Goal: Task Accomplishment & Management: Complete application form

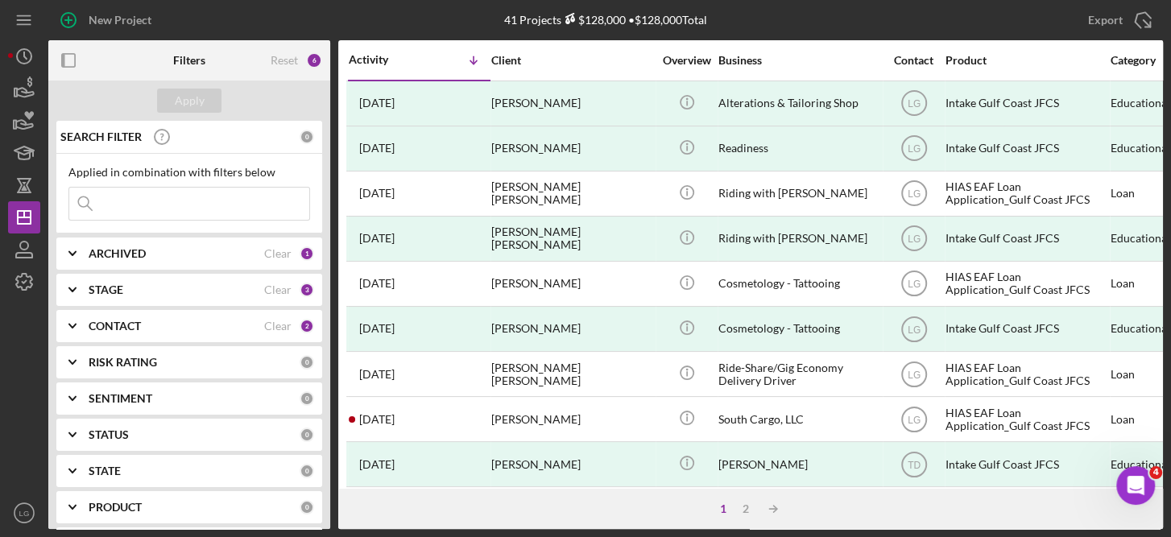
scroll to position [742, 0]
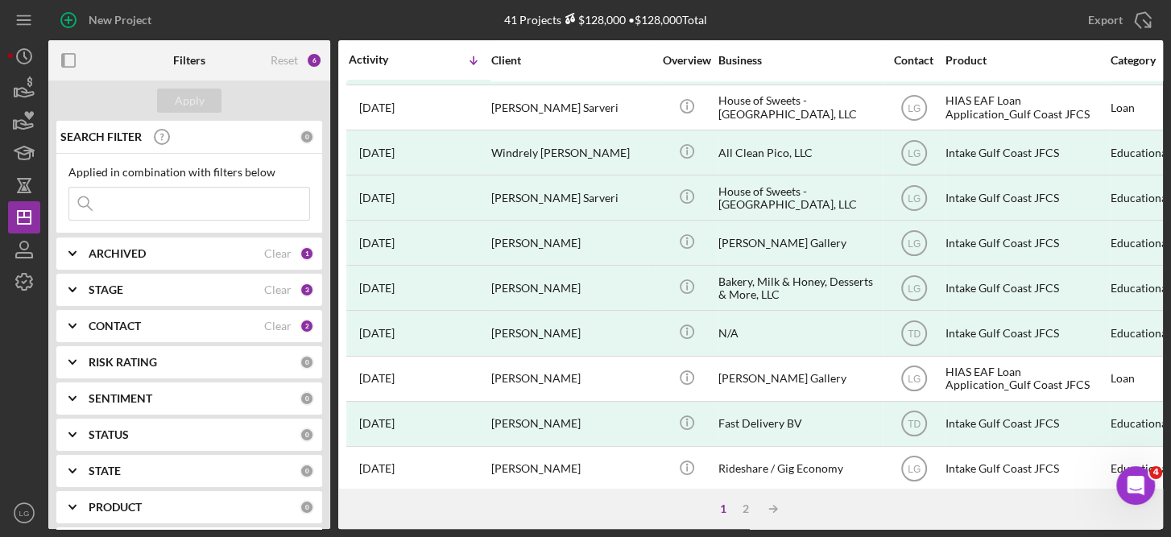
scroll to position [742, 0]
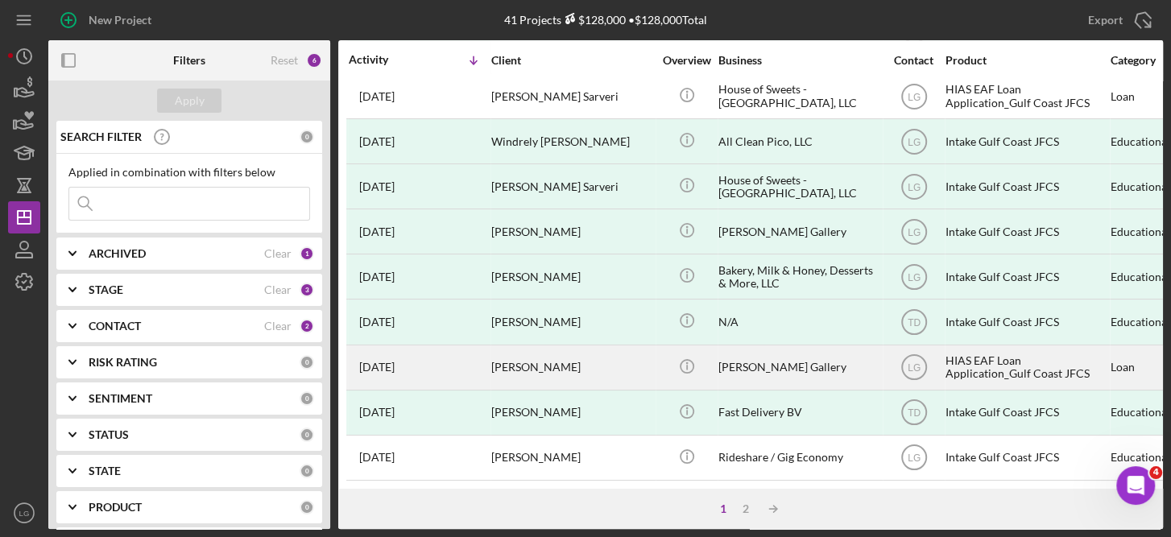
click at [959, 346] on div "HIAS EAF Loan Application_Gulf Coast JFCS" at bounding box center [1026, 367] width 161 height 43
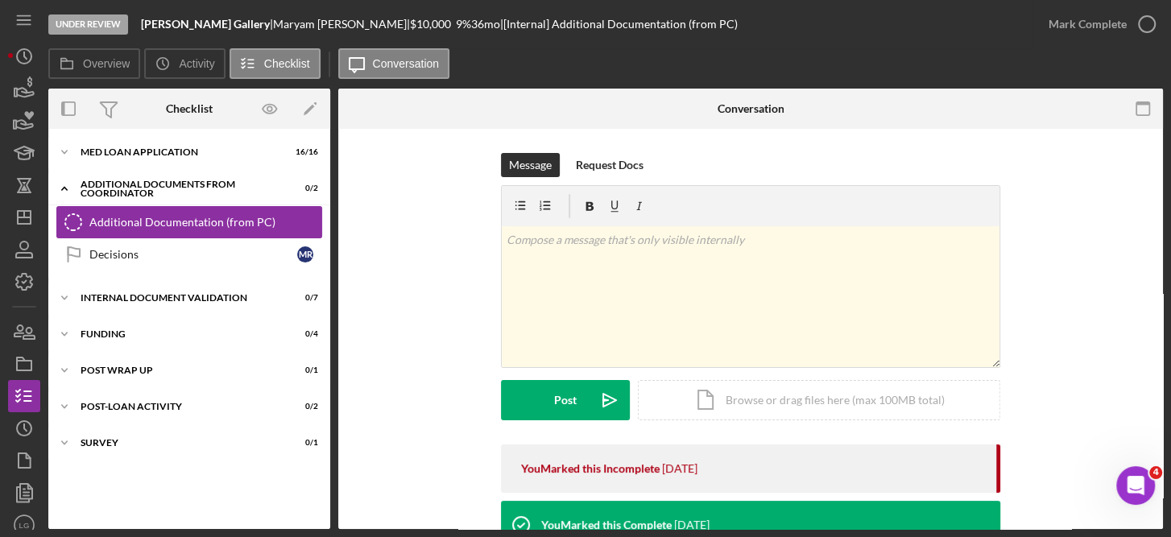
click at [263, 222] on div "Additional Documentation (from PC)" at bounding box center [205, 222] width 232 height 13
click at [802, 398] on div "Icon/Document Browse or drag files here (max 100MB total) Tap to choose files o…" at bounding box center [819, 400] width 362 height 40
click at [814, 398] on div "Icon/Document Browse or drag files here (max 100MB total) Tap to choose files o…" at bounding box center [819, 400] width 362 height 40
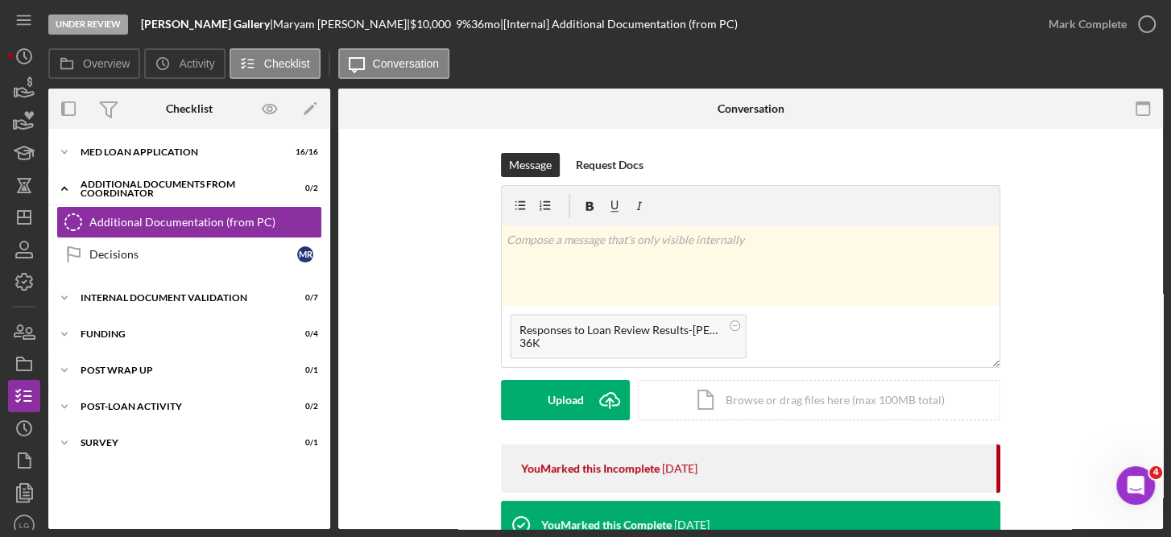
drag, startPoint x: 1165, startPoint y: 150, endPoint x: 1165, endPoint y: 180, distance: 30.6
click at [1165, 180] on div "Under Review Jasmin Bridal Gallery | [PERSON_NAME] | $10,000 $10,000 9 % 36 mo …" at bounding box center [585, 268] width 1171 height 537
click at [594, 393] on icon "Icon/Upload" at bounding box center [610, 400] width 40 height 40
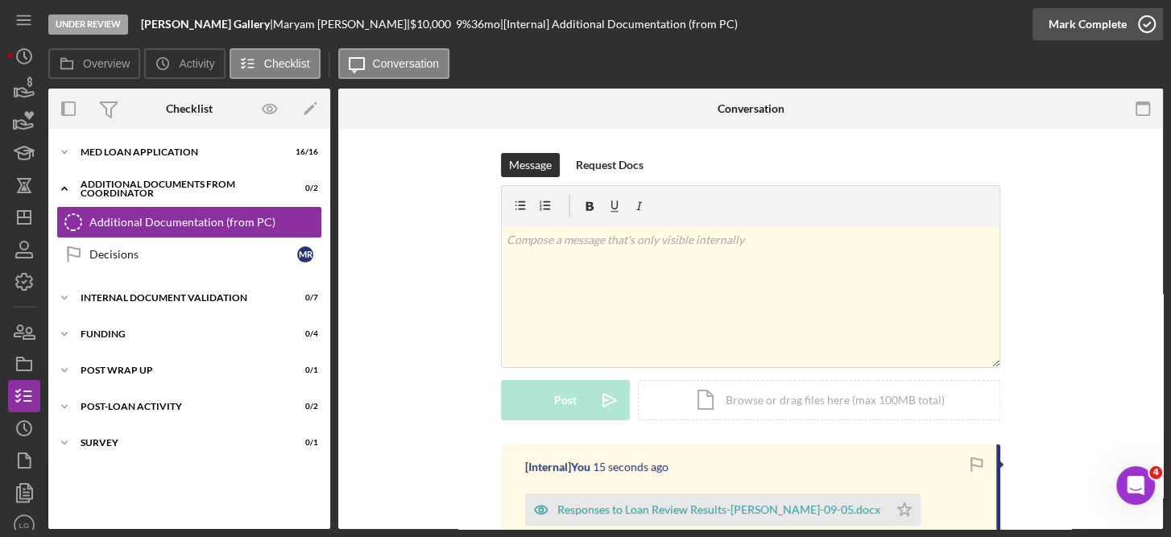
click at [1147, 20] on icon "button" at bounding box center [1147, 24] width 40 height 40
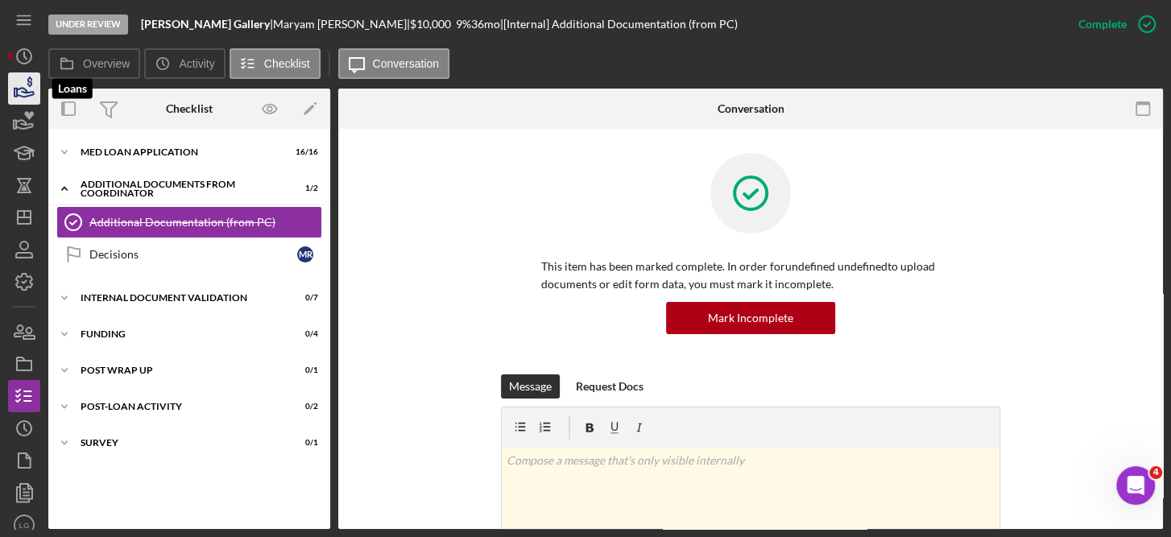
click at [19, 84] on icon "button" at bounding box center [24, 88] width 40 height 40
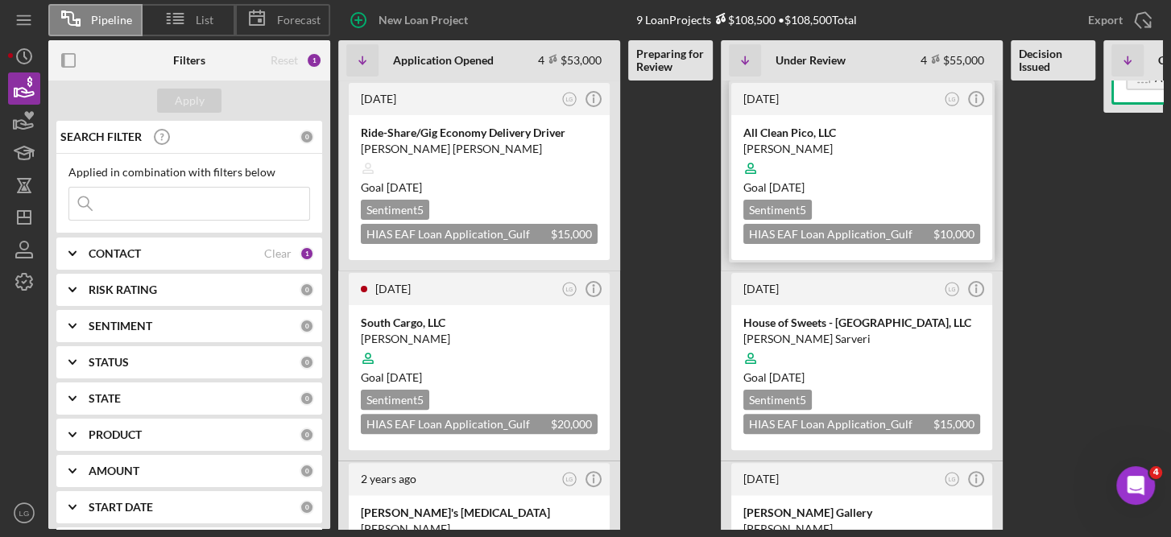
scroll to position [133, 0]
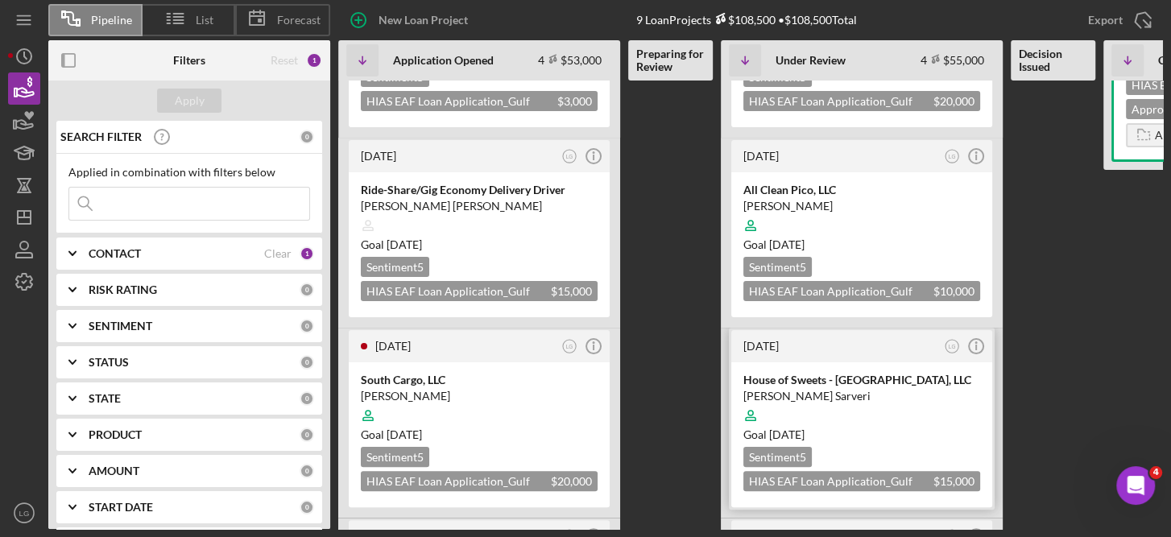
click at [963, 411] on div at bounding box center [861, 415] width 237 height 31
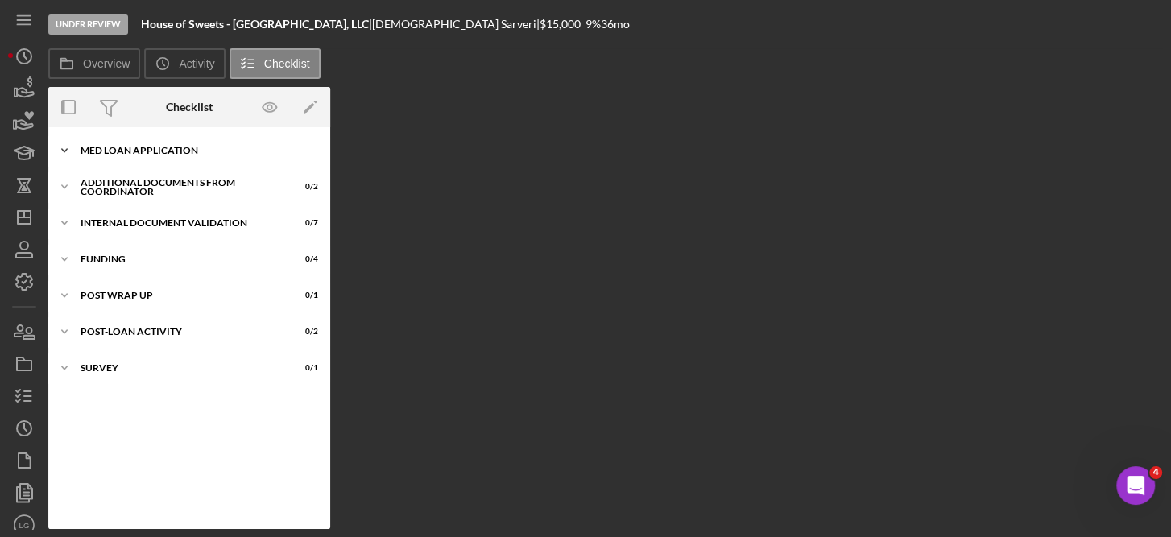
click at [184, 148] on div "MED Loan Application" at bounding box center [196, 151] width 230 height 10
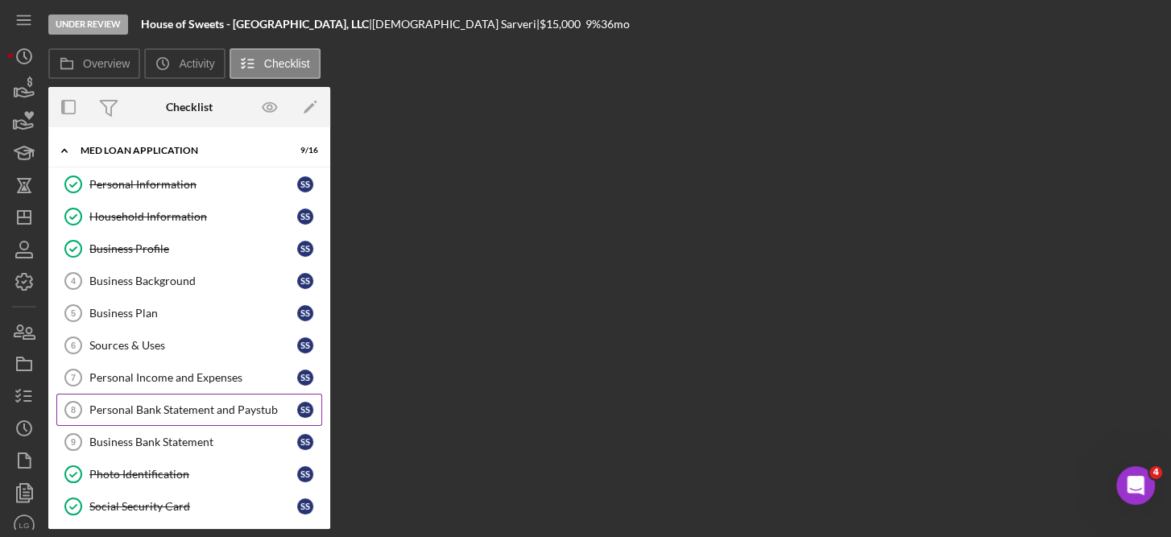
click at [184, 404] on div "Personal Bank Statement and Paystub" at bounding box center [193, 410] width 208 height 13
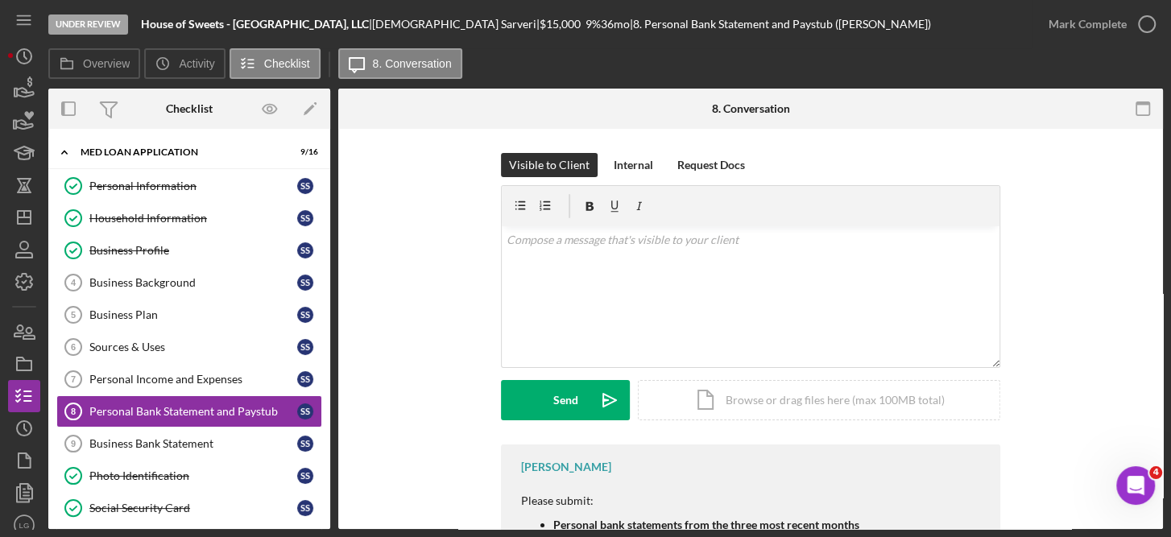
scroll to position [118, 0]
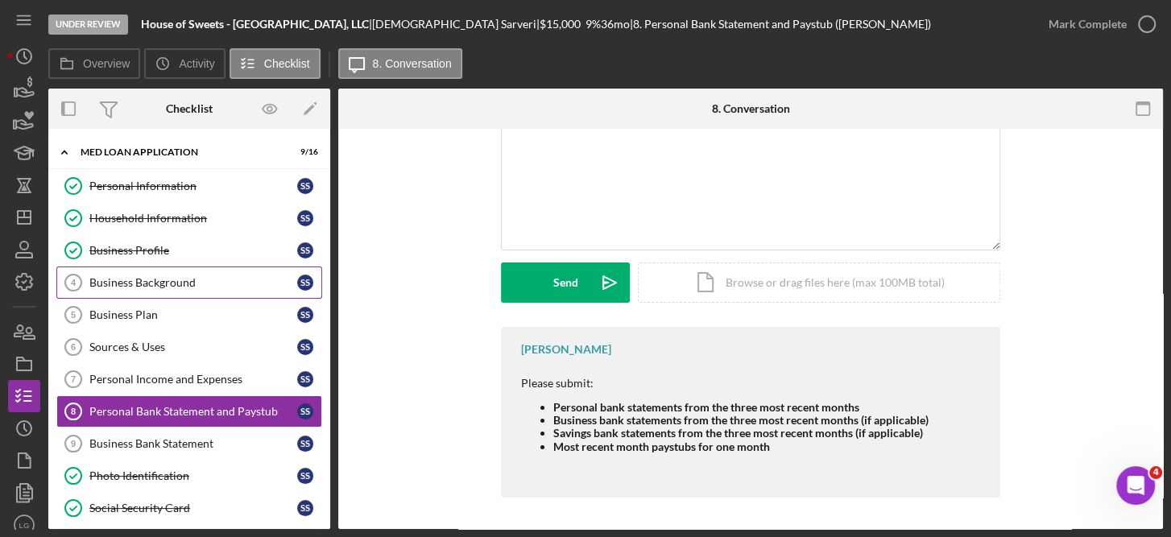
click at [179, 277] on div "Business Background" at bounding box center [193, 282] width 208 height 13
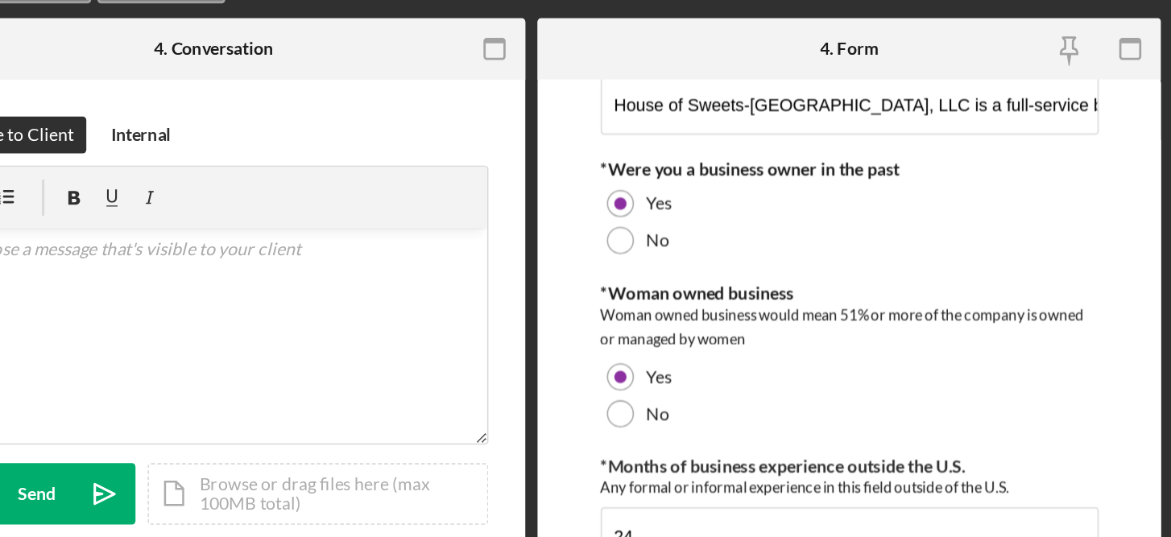
click at [575, 136] on div "Visible to Client Internal v Color teal Color pink Remove color Add row above A…" at bounding box center [542, 429] width 408 height 600
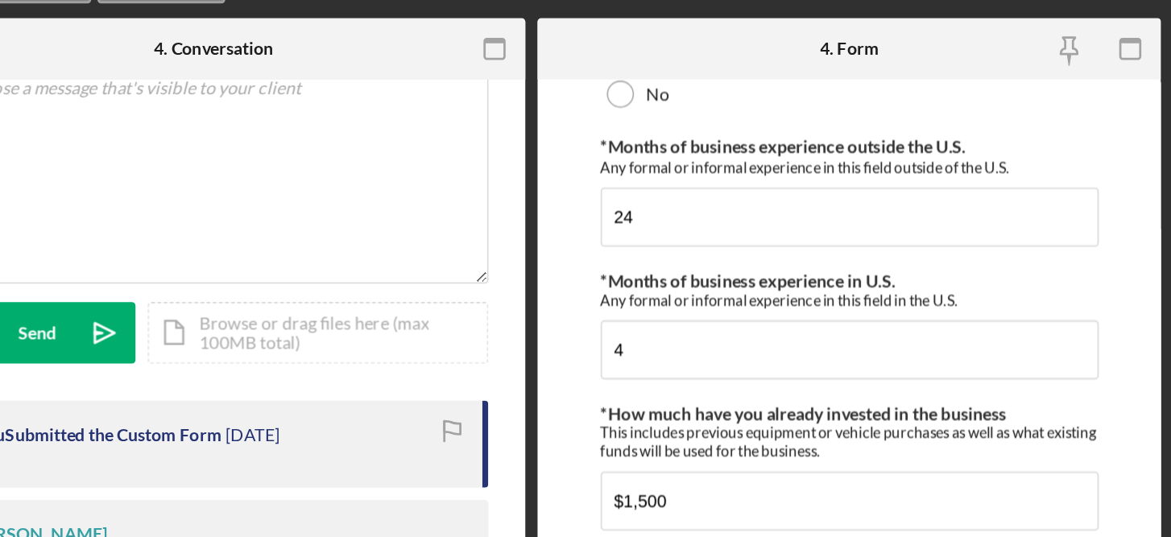
scroll to position [451, 0]
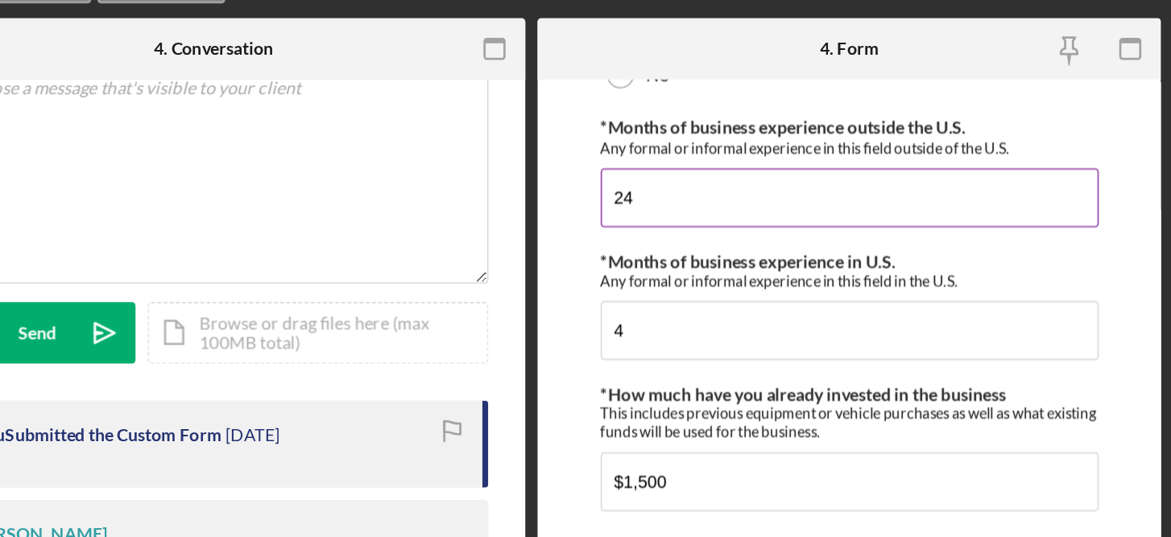
click at [826, 204] on input "24" at bounding box center [959, 206] width 327 height 39
type input "2"
type input "24"
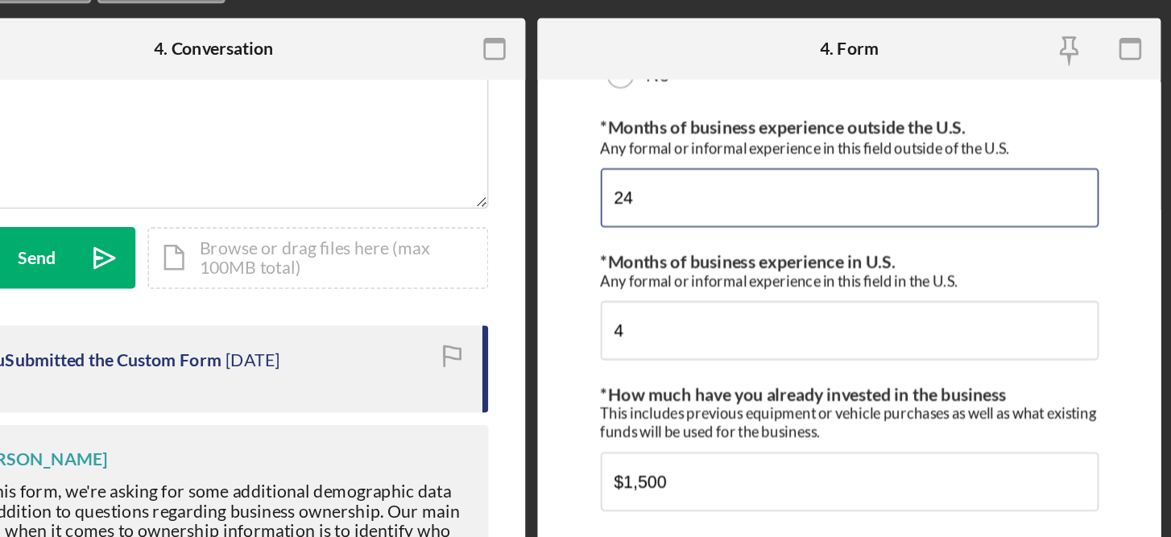
scroll to position [155, 0]
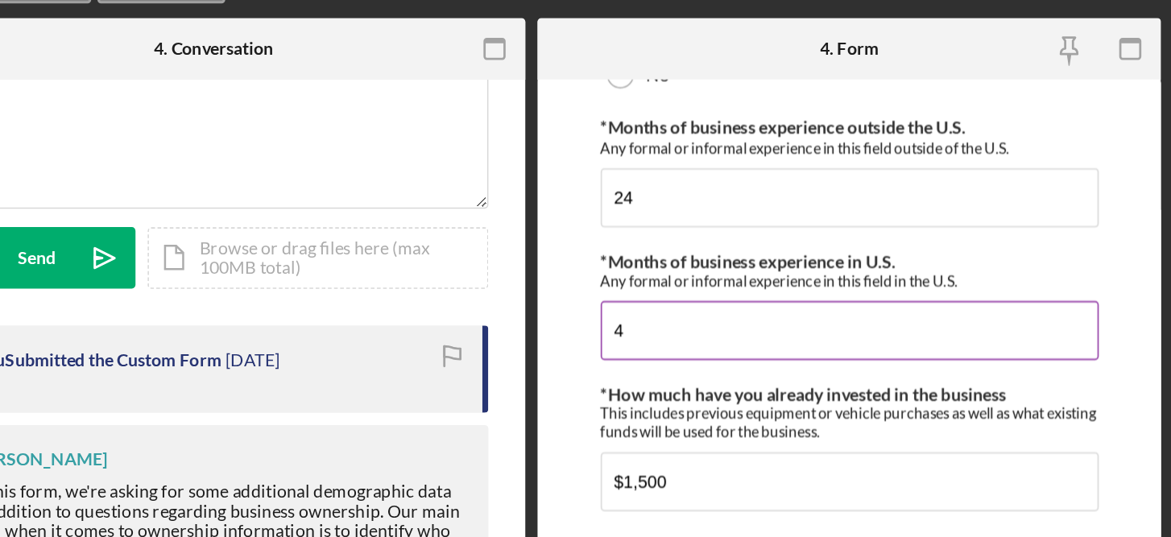
click at [834, 288] on input "4" at bounding box center [959, 293] width 327 height 39
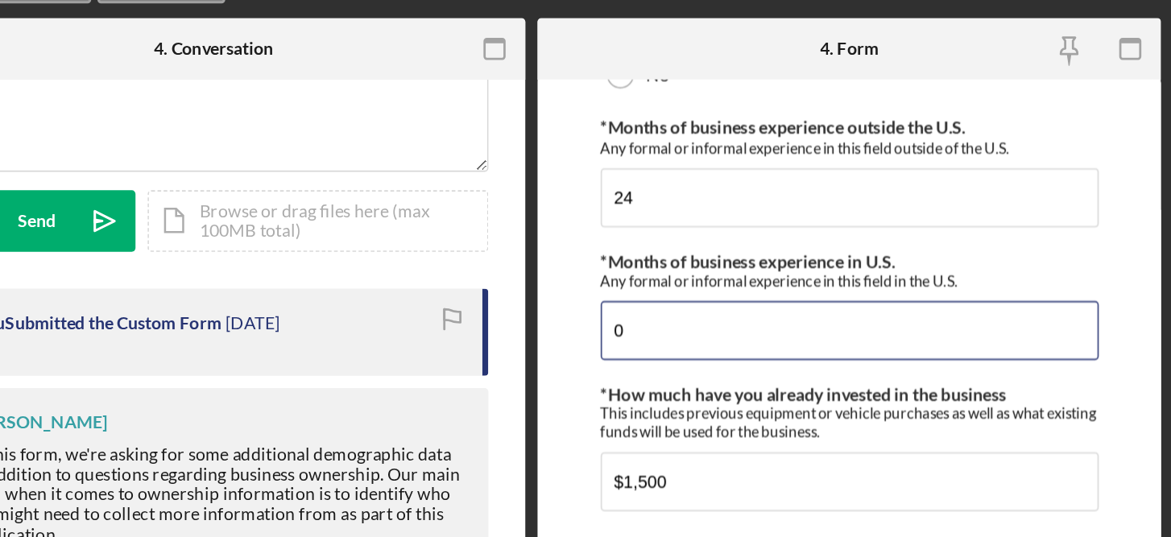
scroll to position [199, 0]
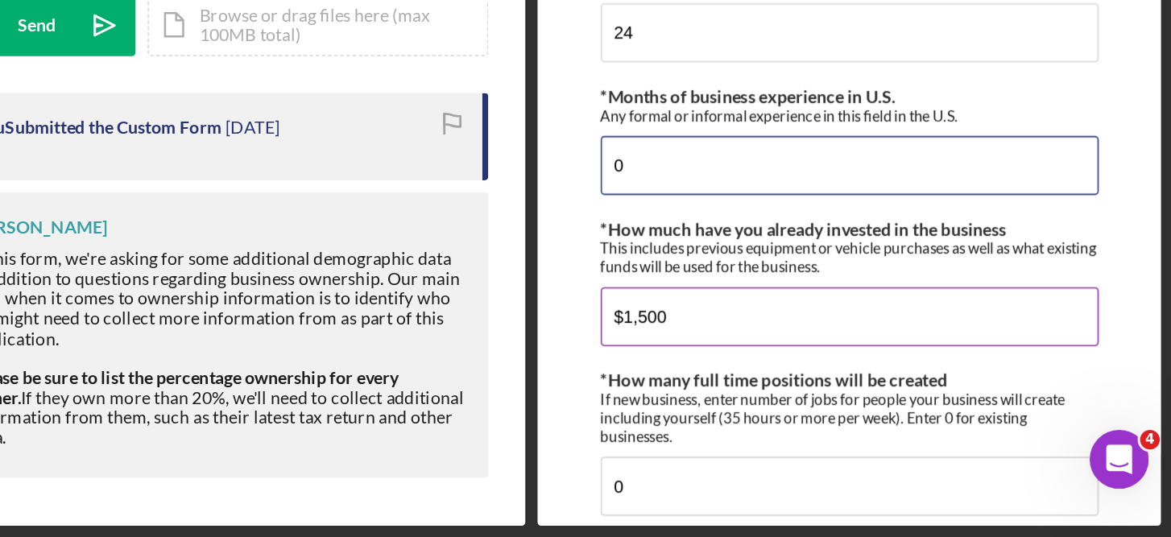
type input "0"
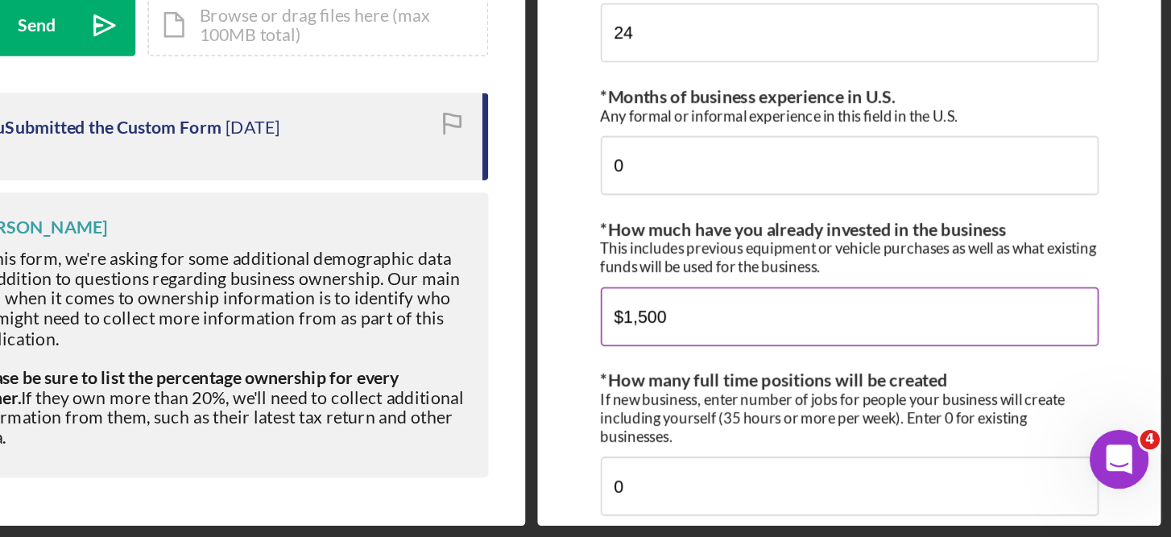
click at [868, 392] on input "$1,500" at bounding box center [959, 392] width 327 height 39
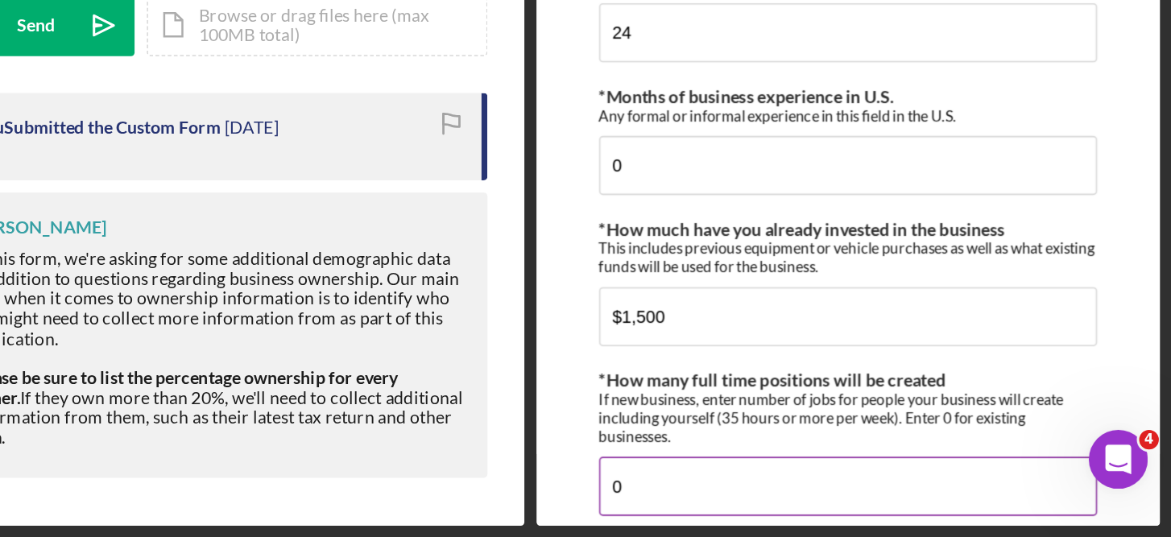
click at [818, 501] on input "0" at bounding box center [959, 503] width 327 height 39
type input "2"
type input "0"
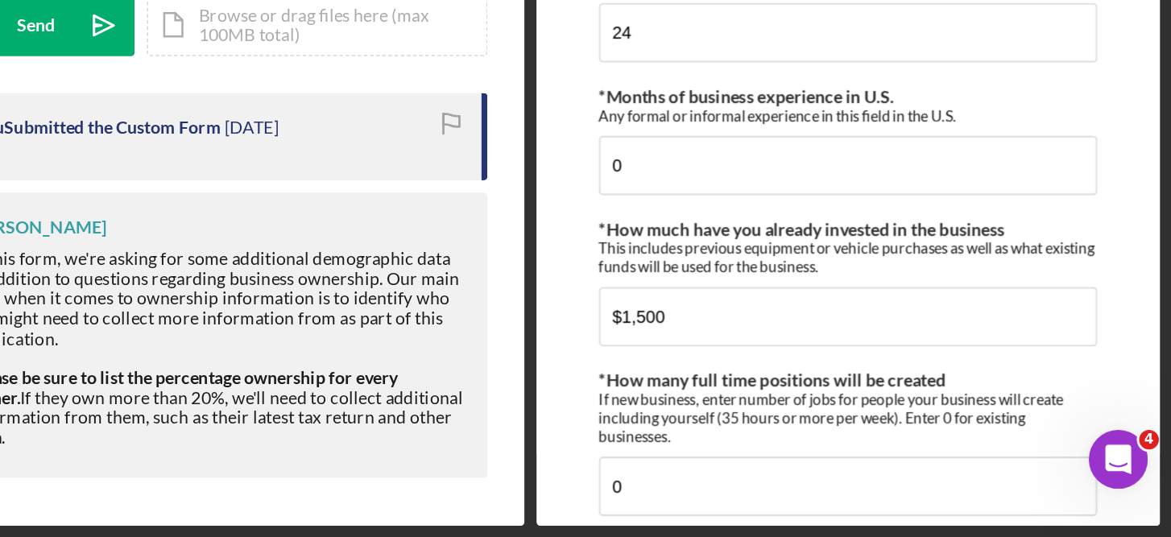
click at [1156, 420] on form "Business Background *Climate Focused Purpose Do any of the following apply: Bus…" at bounding box center [959, 329] width 408 height 400
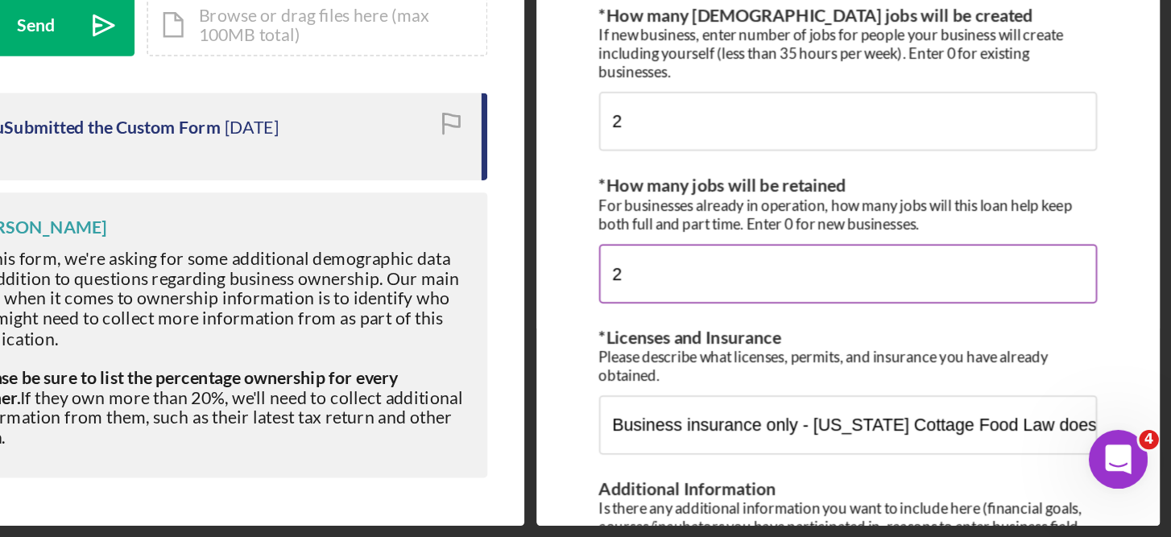
click at [828, 362] on input "2" at bounding box center [959, 364] width 327 height 39
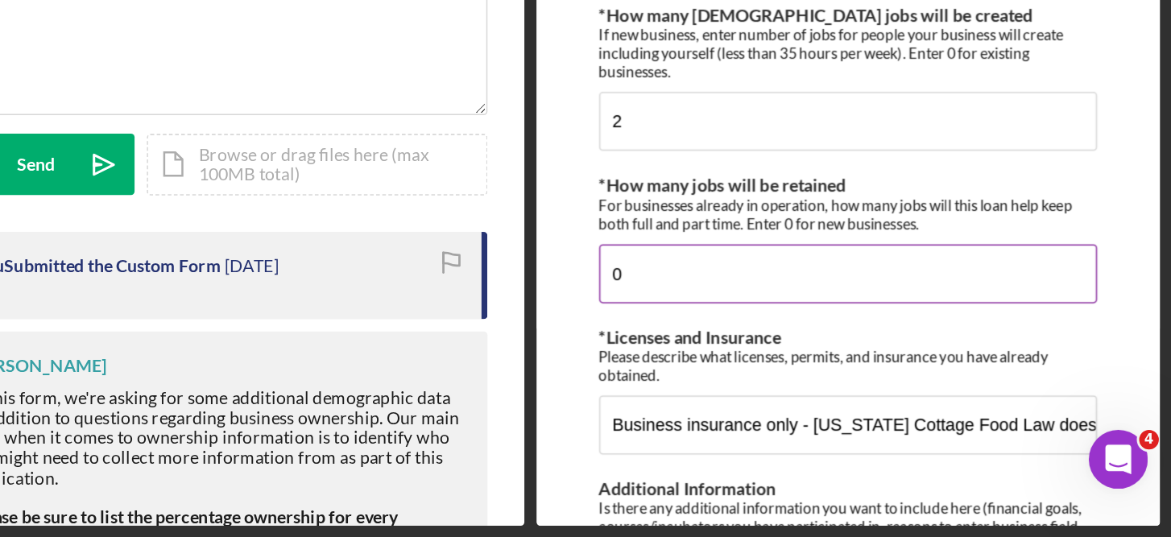
scroll to position [106, 0]
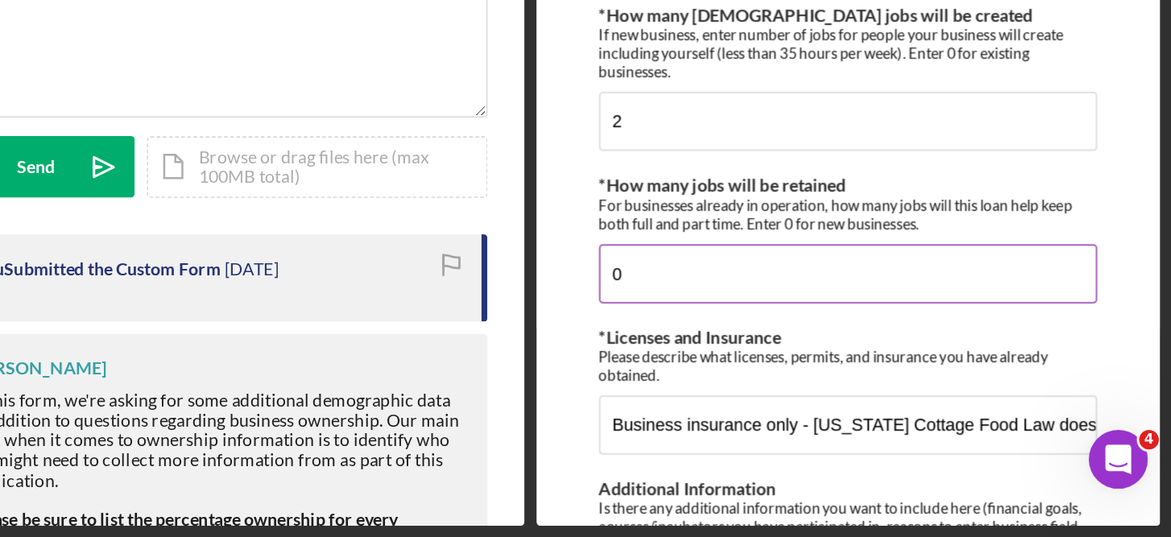
click at [1107, 355] on input "0" at bounding box center [959, 364] width 327 height 39
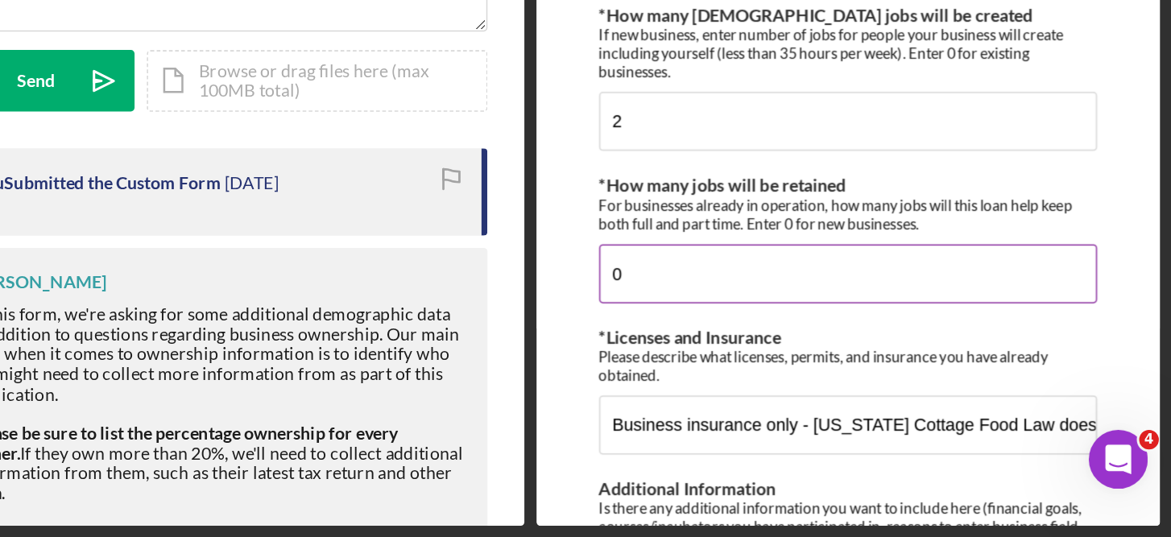
scroll to position [199, 0]
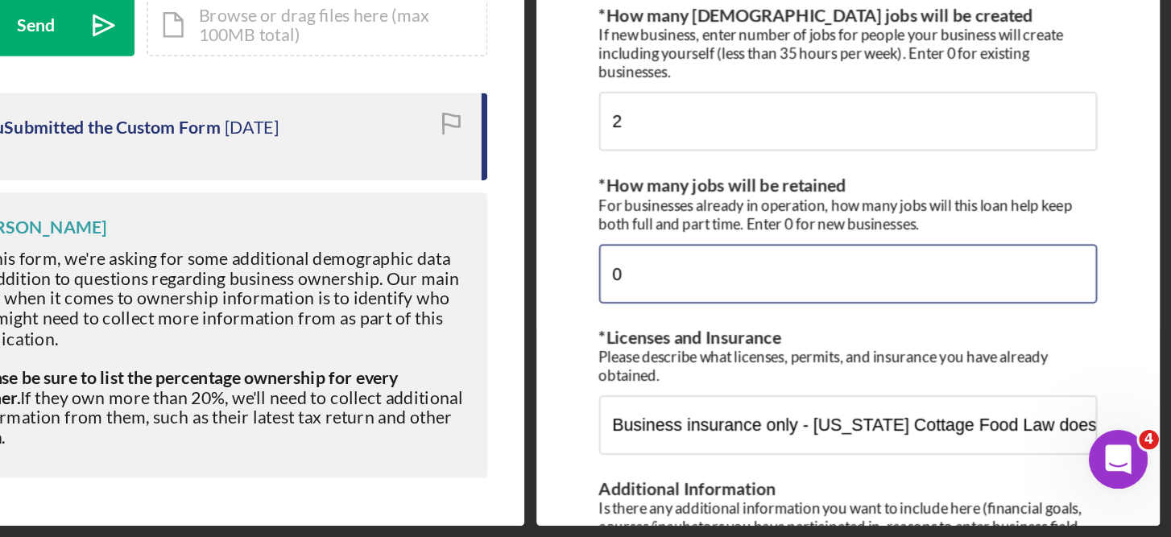
type input "0"
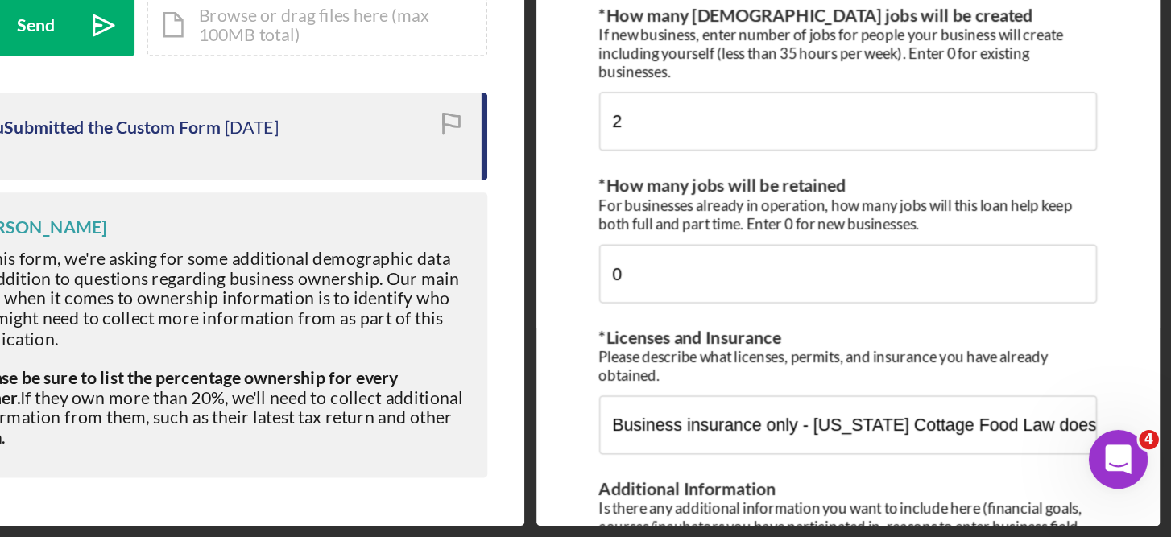
click at [1162, 507] on div "Under Review House of Sweets - [GEOGRAPHIC_DATA], LLC | [PERSON_NAME] Sarveri |…" at bounding box center [585, 268] width 1171 height 537
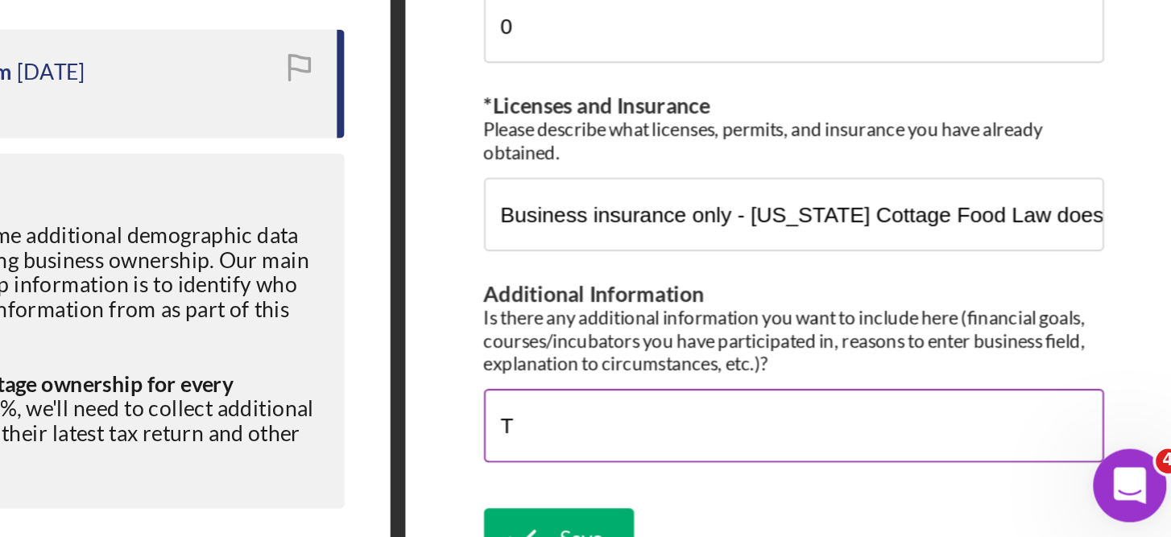
click at [823, 445] on input "T" at bounding box center [959, 454] width 327 height 39
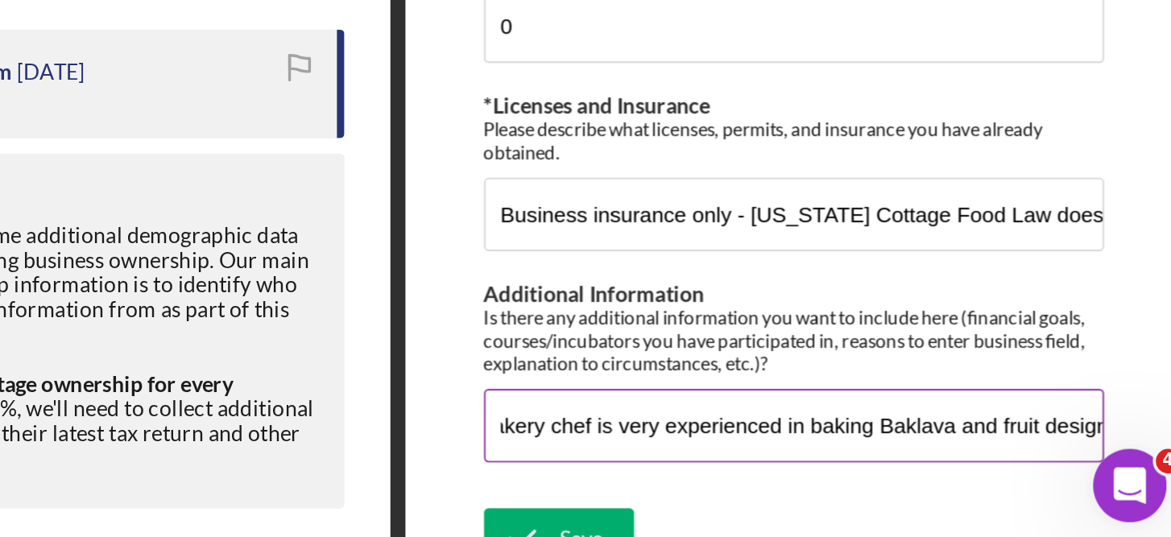
scroll to position [0, 39]
click at [1115, 450] on input "The bakery chef is very experienced in baking Baklava and fruit design" at bounding box center [959, 454] width 327 height 39
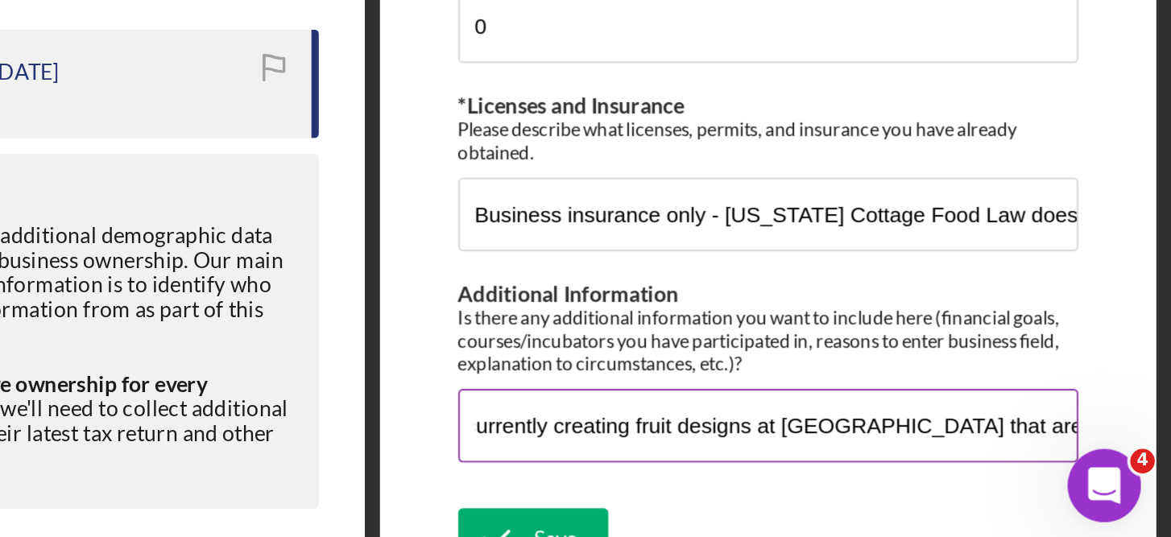
scroll to position [0, 465]
click at [1106, 456] on input "The bakery chef is very experienced in baking Baklava and fruit design. The bak…" at bounding box center [959, 454] width 327 height 39
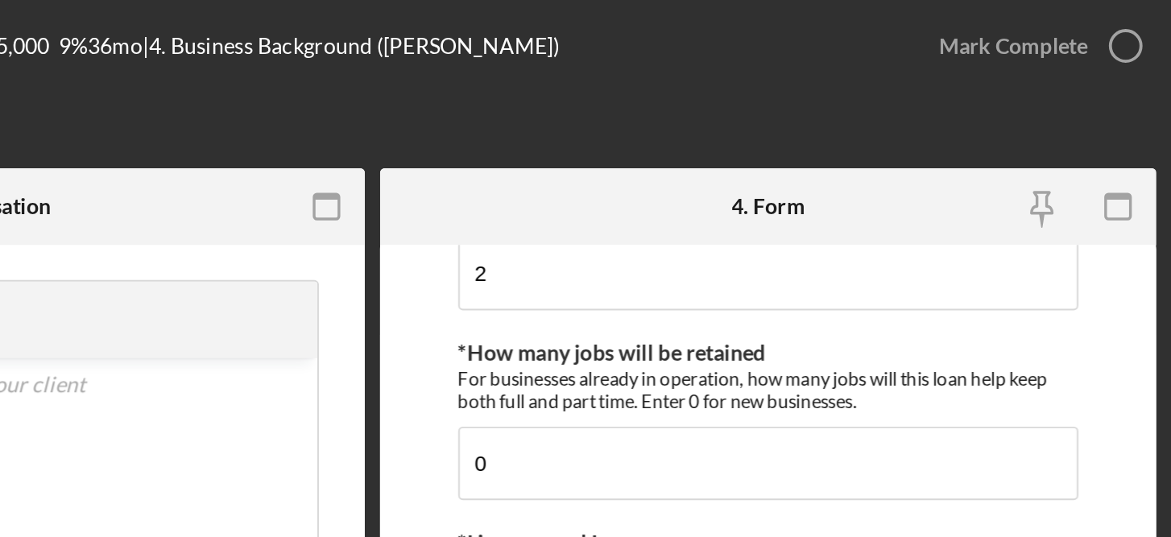
scroll to position [31, 0]
type input "The bakery chef is very experienced in baking Baklava and fruit design. The bak…"
click at [1148, 221] on form "Business Background *Climate Focused Purpose Do any of the following apply: Bus…" at bounding box center [959, 329] width 408 height 400
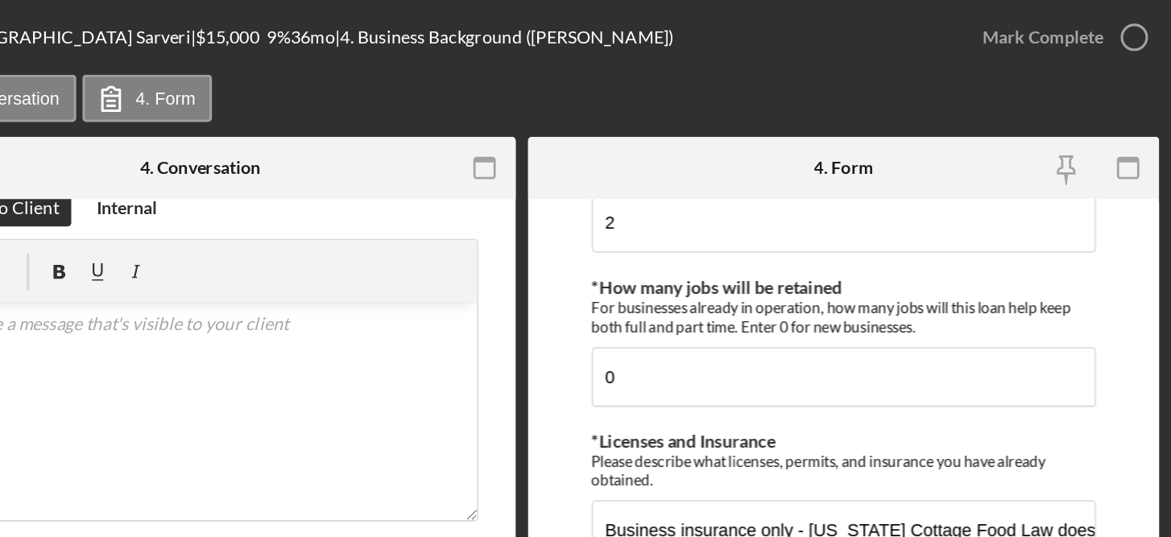
scroll to position [0, 0]
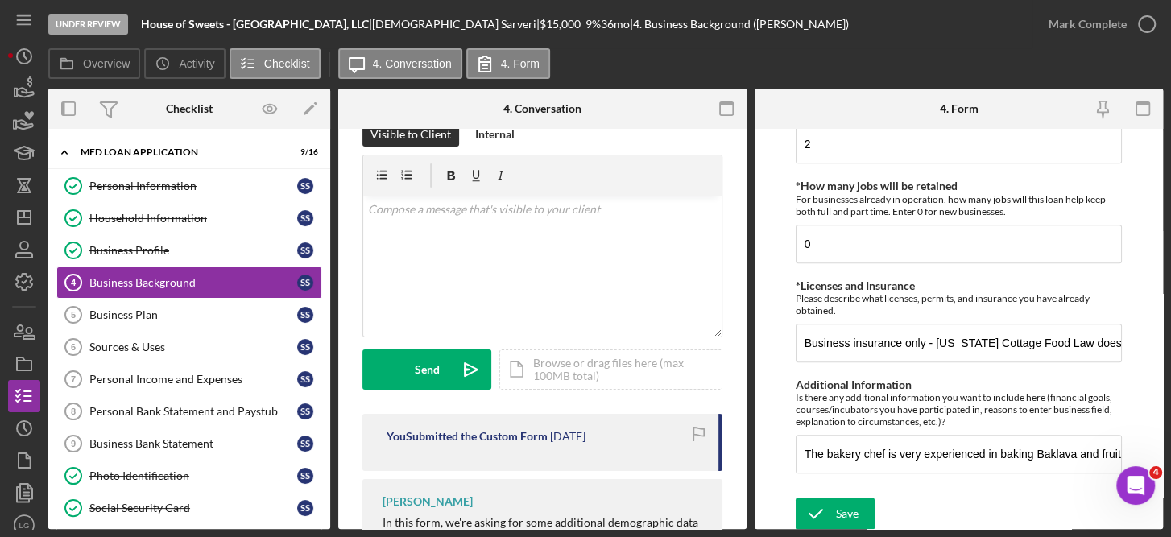
click at [1156, 362] on form "Business Background *Climate Focused Purpose Do any of the following apply: Bus…" at bounding box center [959, 329] width 408 height 400
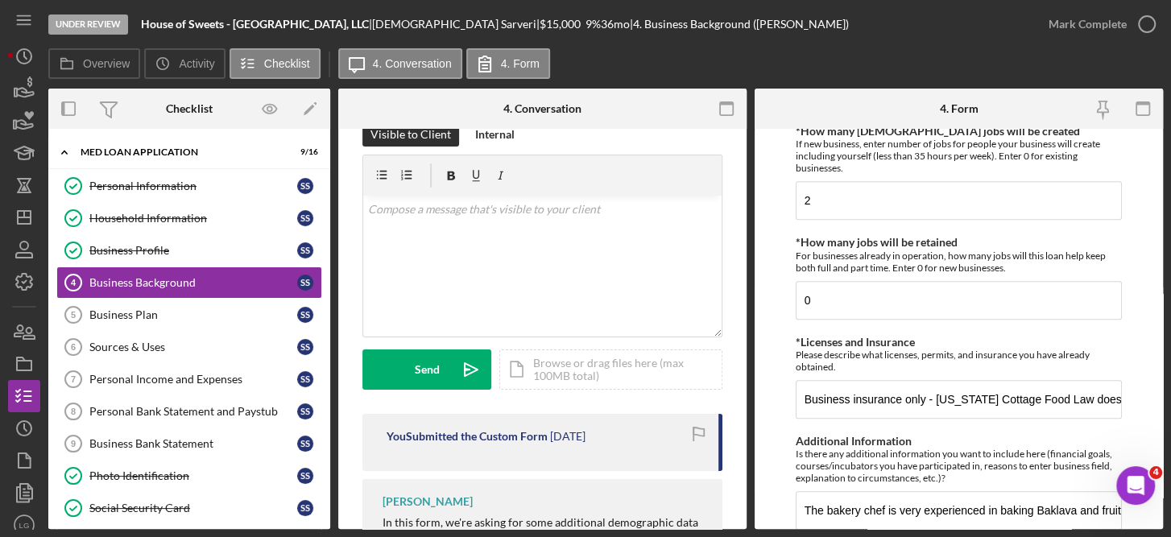
scroll to position [921, 0]
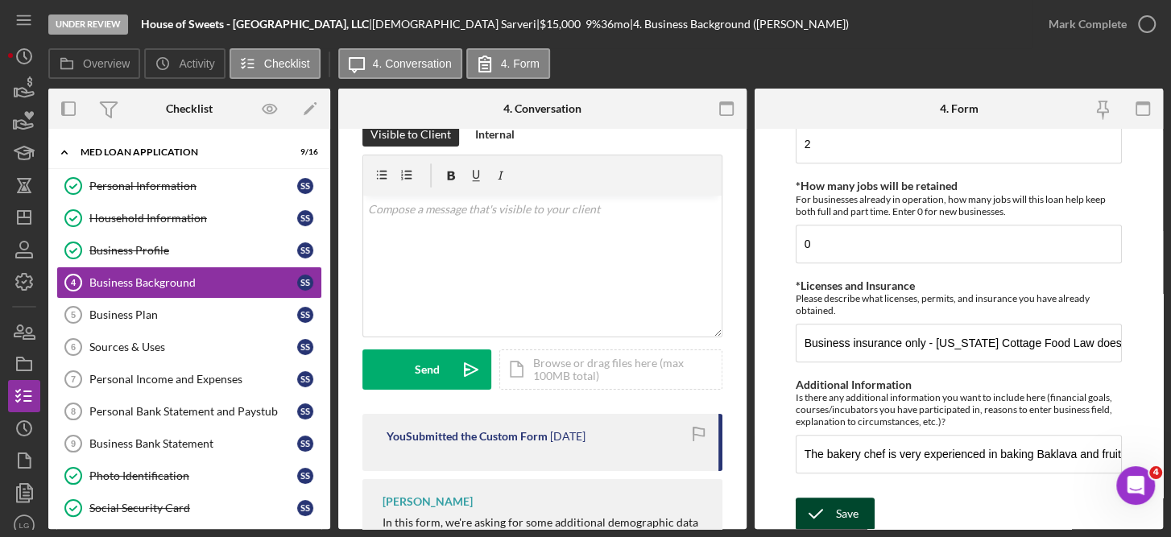
click at [856, 506] on div "Save" at bounding box center [847, 514] width 23 height 32
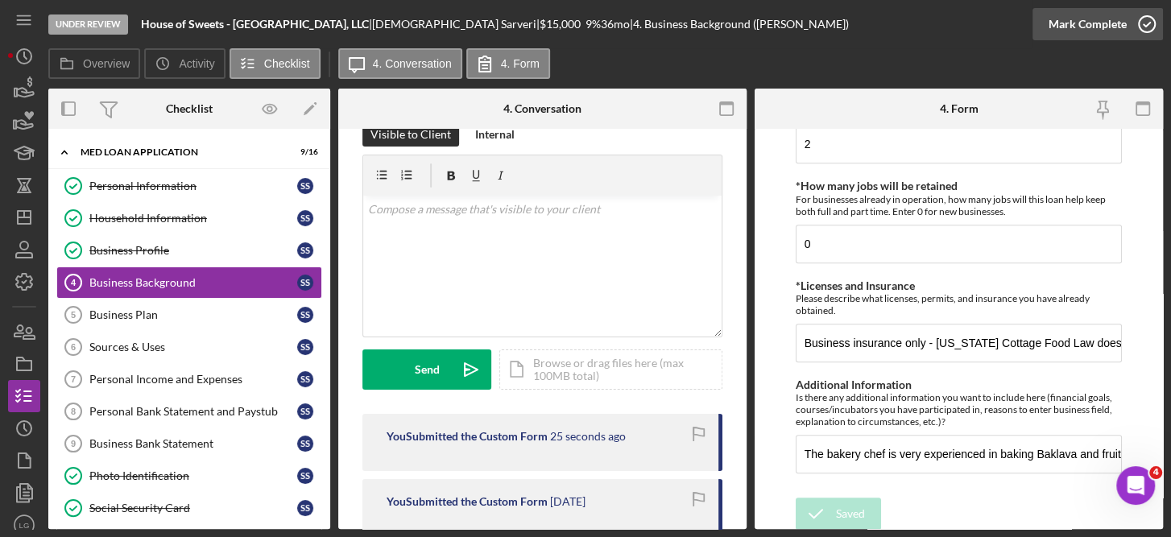
click at [1151, 22] on icon "button" at bounding box center [1147, 24] width 40 height 40
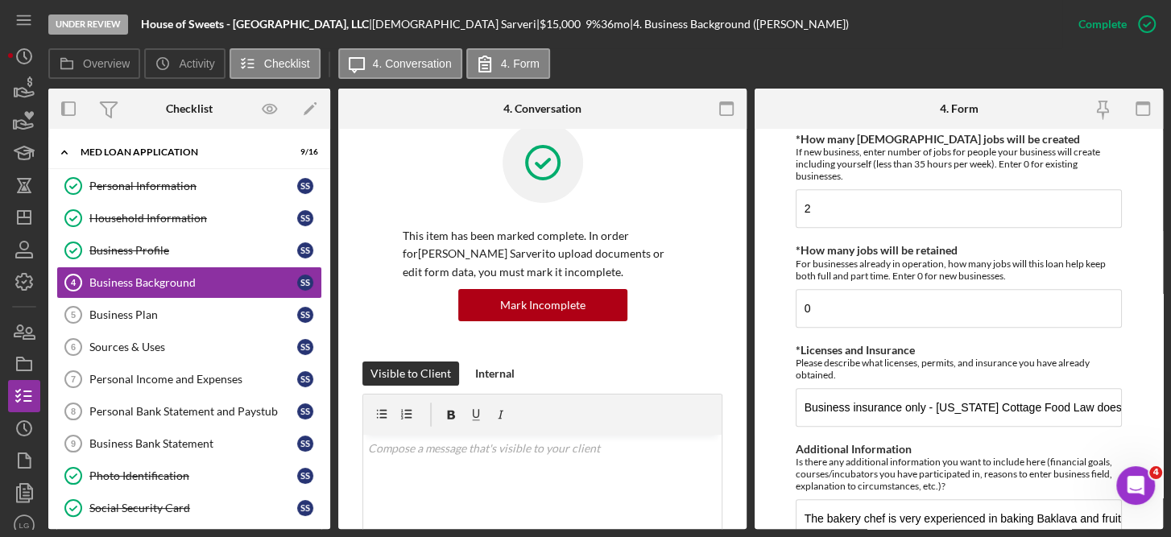
scroll to position [986, 0]
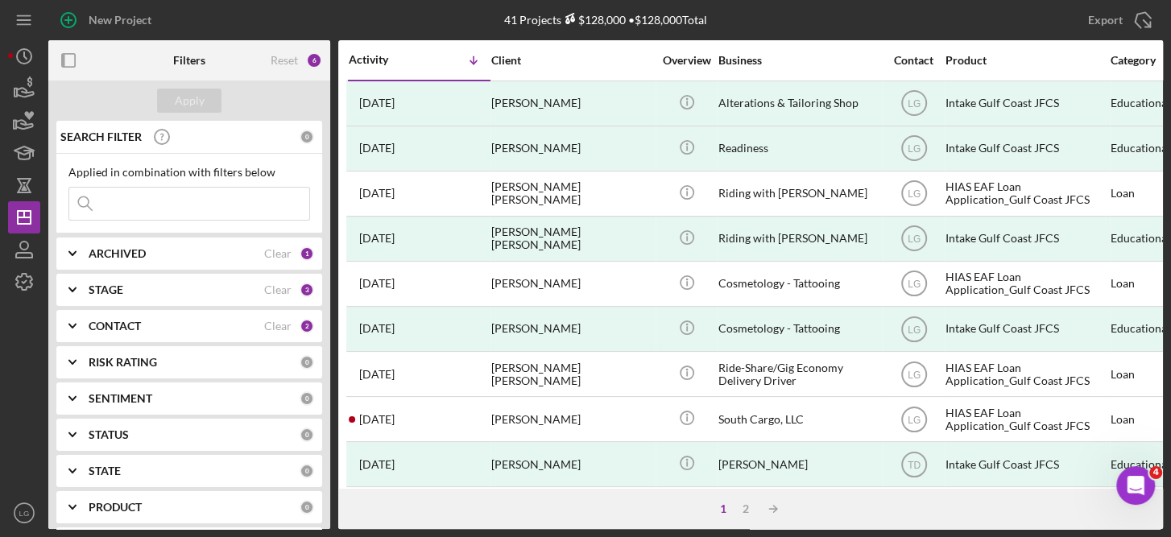
scroll to position [742, 0]
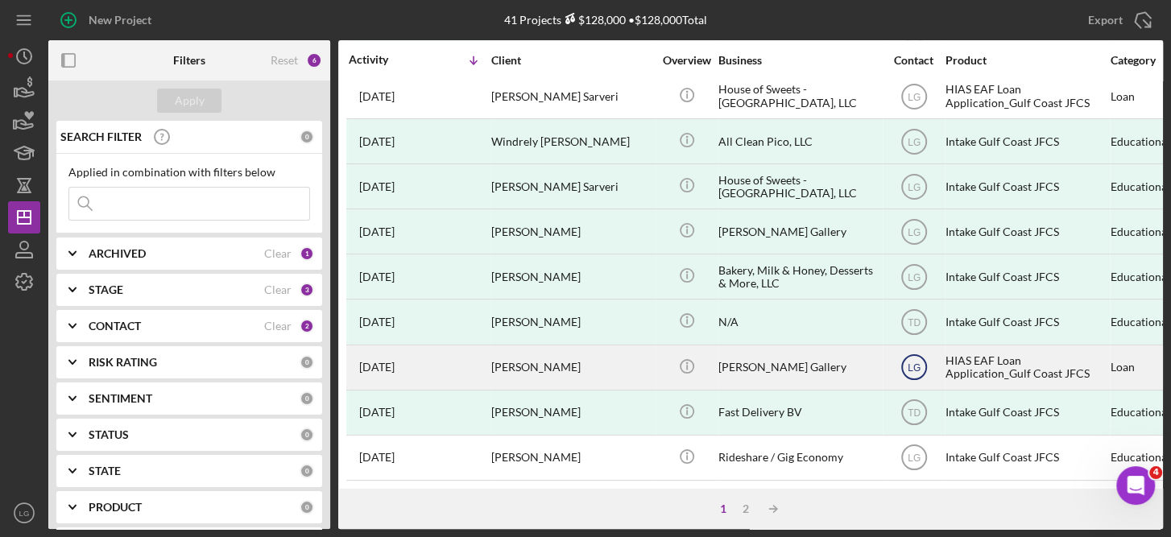
click at [931, 349] on icon "LG" at bounding box center [914, 367] width 40 height 40
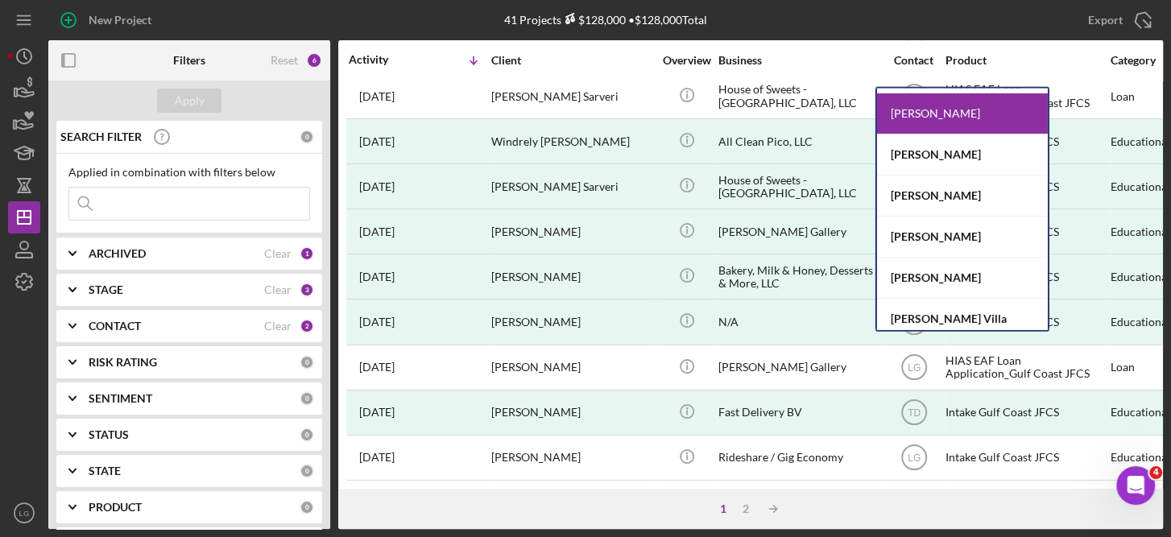
scroll to position [85, 0]
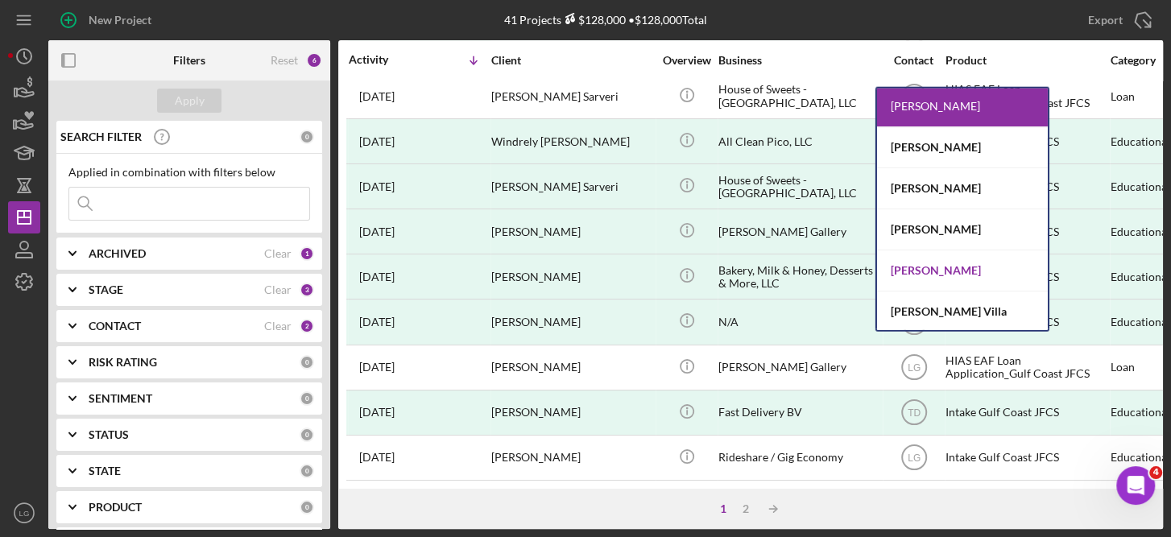
click at [963, 267] on div "Tiffany Dixon-McGuire" at bounding box center [962, 271] width 171 height 41
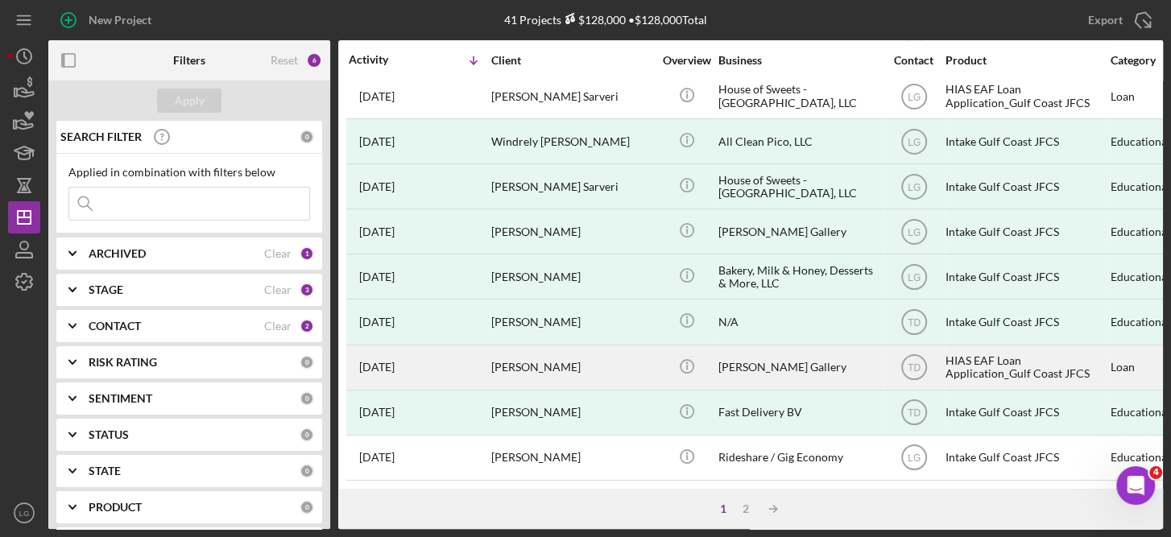
click at [992, 348] on div "HIAS EAF Loan Application_Gulf Coast JFCS" at bounding box center [1026, 367] width 161 height 43
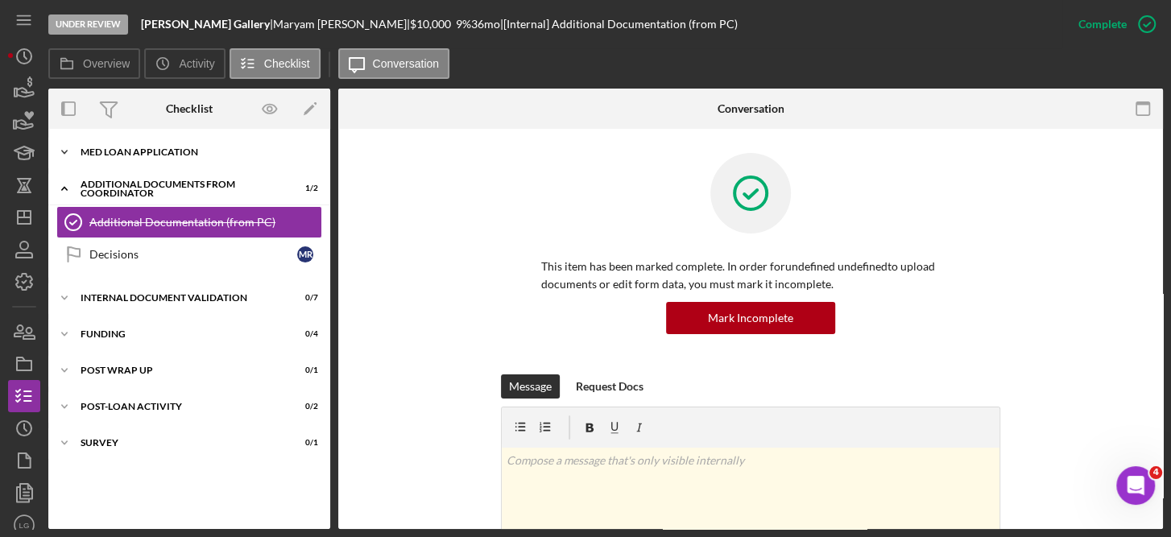
click at [162, 148] on div "MED Loan Application" at bounding box center [196, 152] width 230 height 10
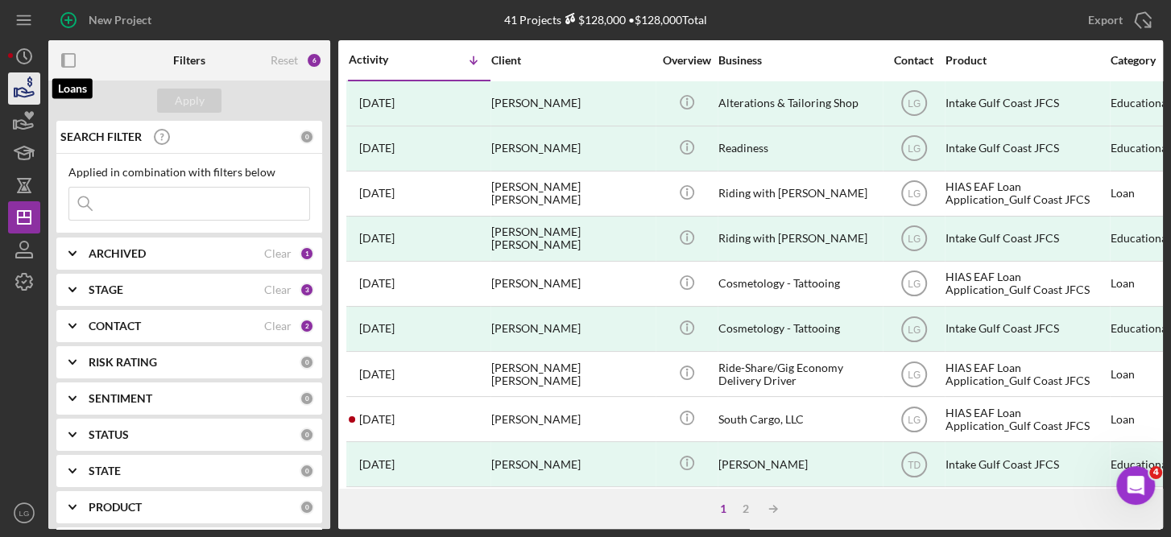
click at [20, 89] on icon "button" at bounding box center [25, 92] width 17 height 9
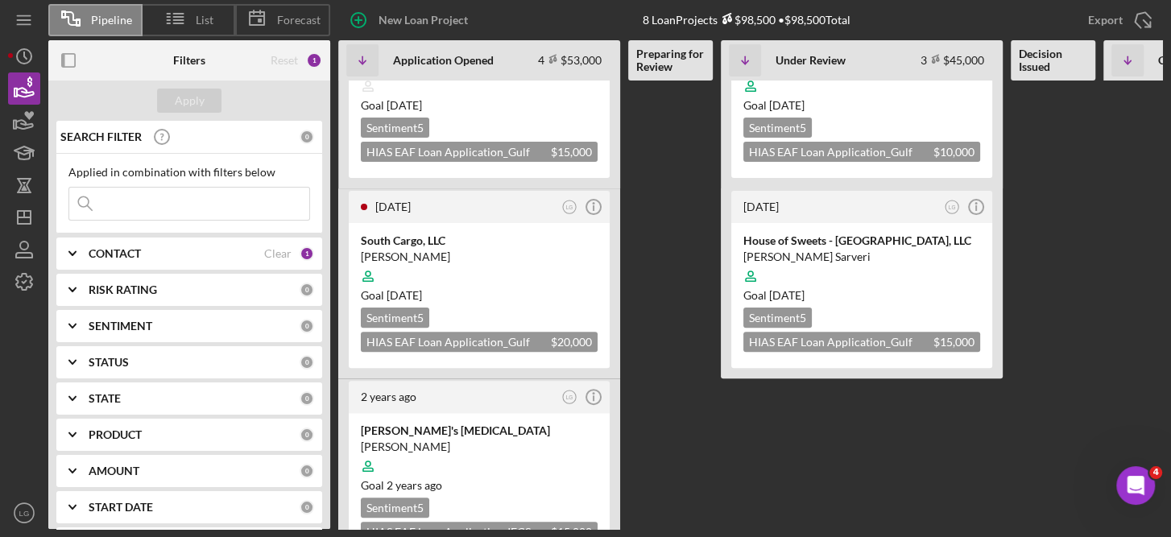
scroll to position [323, 0]
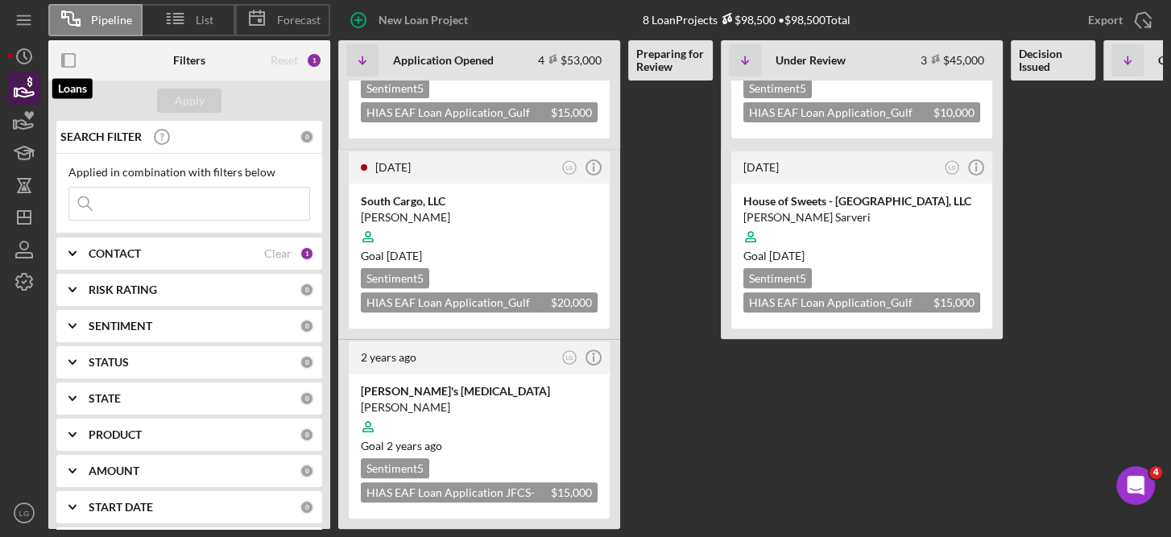
click at [26, 86] on icon "button" at bounding box center [24, 88] width 40 height 40
click at [23, 86] on icon "button" at bounding box center [24, 88] width 40 height 40
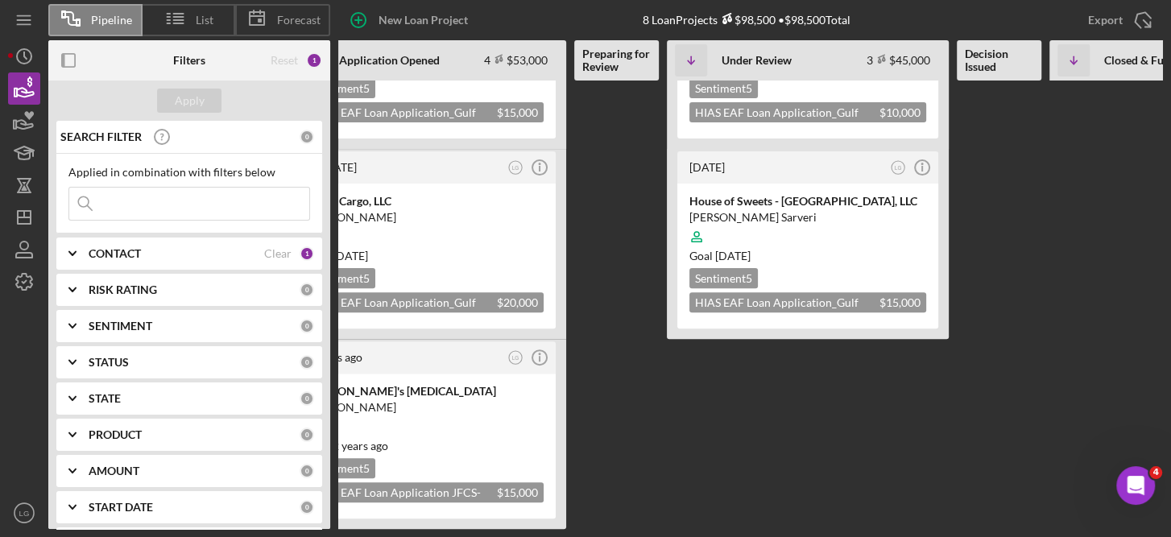
scroll to position [0, 0]
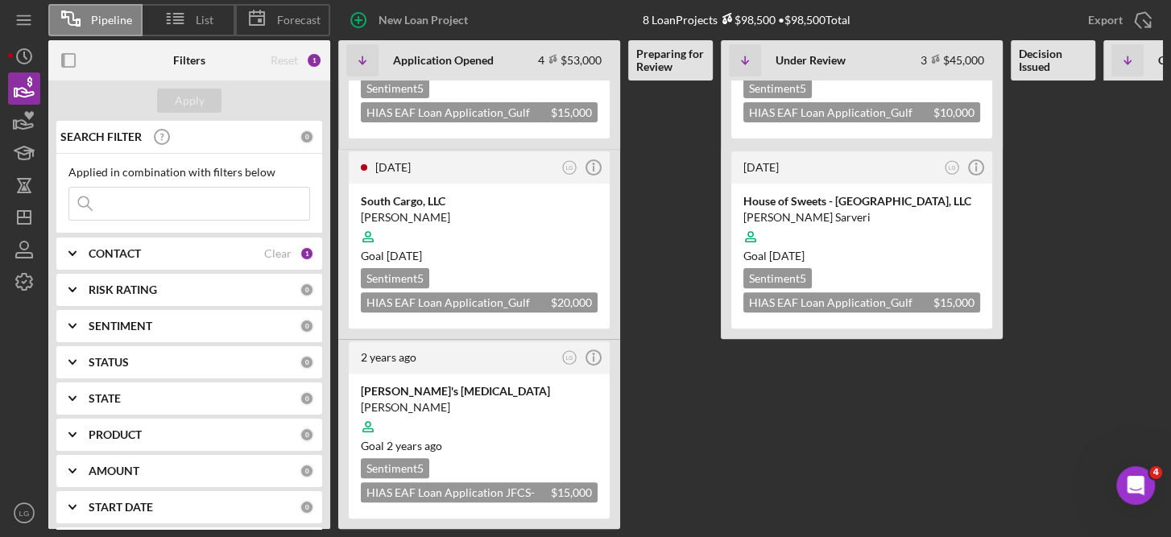
click at [97, 14] on span "Pipeline" at bounding box center [111, 20] width 41 height 13
click at [15, 81] on icon "button" at bounding box center [24, 88] width 40 height 40
click at [20, 211] on polygon "button" at bounding box center [24, 217] width 13 height 13
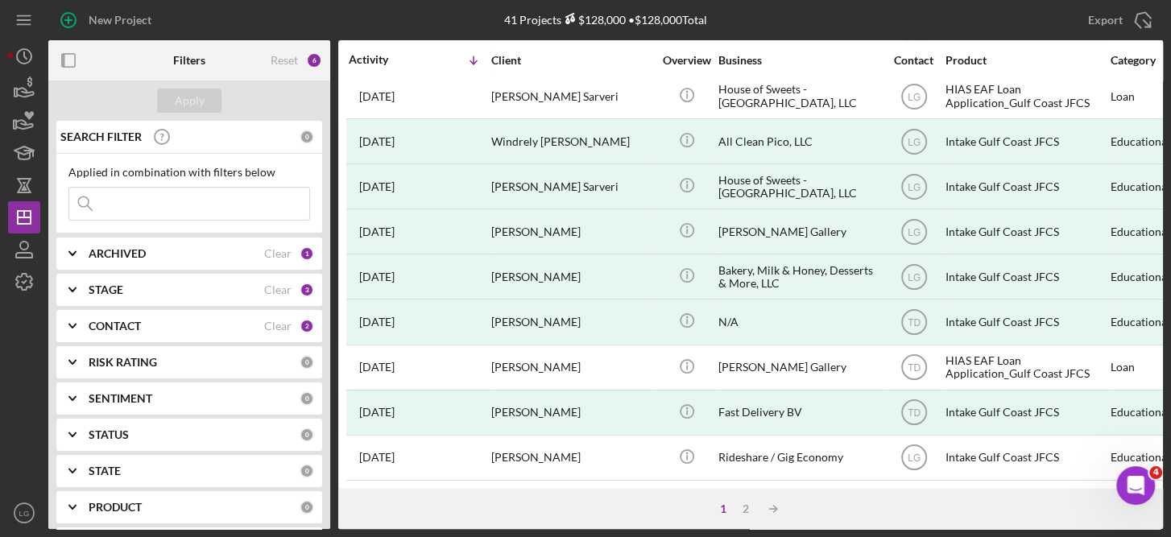
scroll to position [742, 0]
click at [24, 84] on icon "button" at bounding box center [24, 88] width 40 height 40
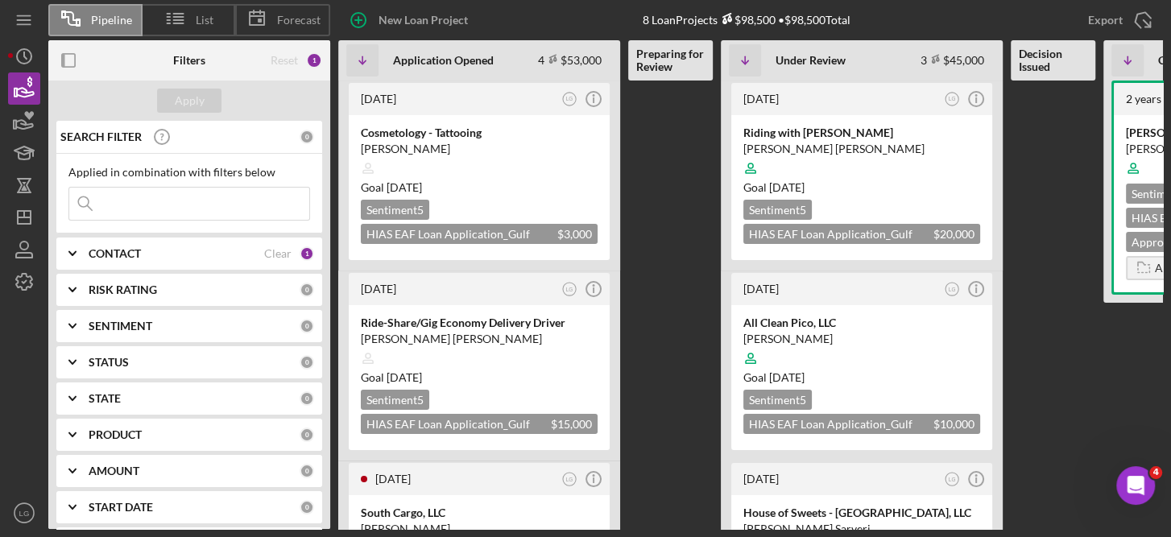
click at [139, 253] on b "CONTACT" at bounding box center [115, 253] width 52 height 13
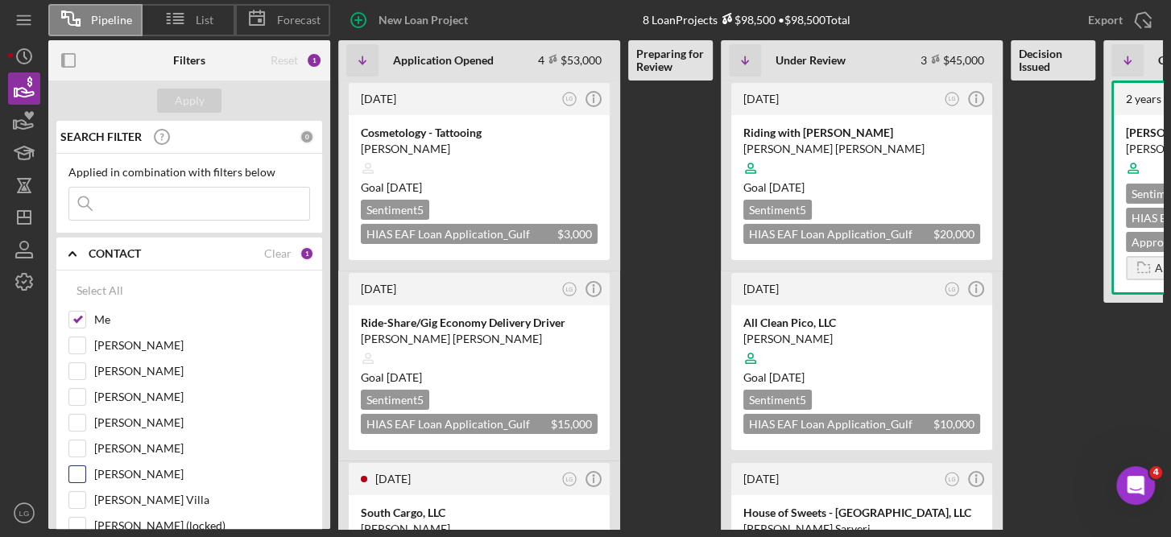
click at [88, 466] on div "Tiffany Dixon-McGuire" at bounding box center [189, 479] width 242 height 26
click at [76, 471] on input "Tiffany Dixon-McGuire" at bounding box center [77, 474] width 16 height 16
checkbox input "true"
click at [189, 93] on div "Apply" at bounding box center [190, 101] width 30 height 24
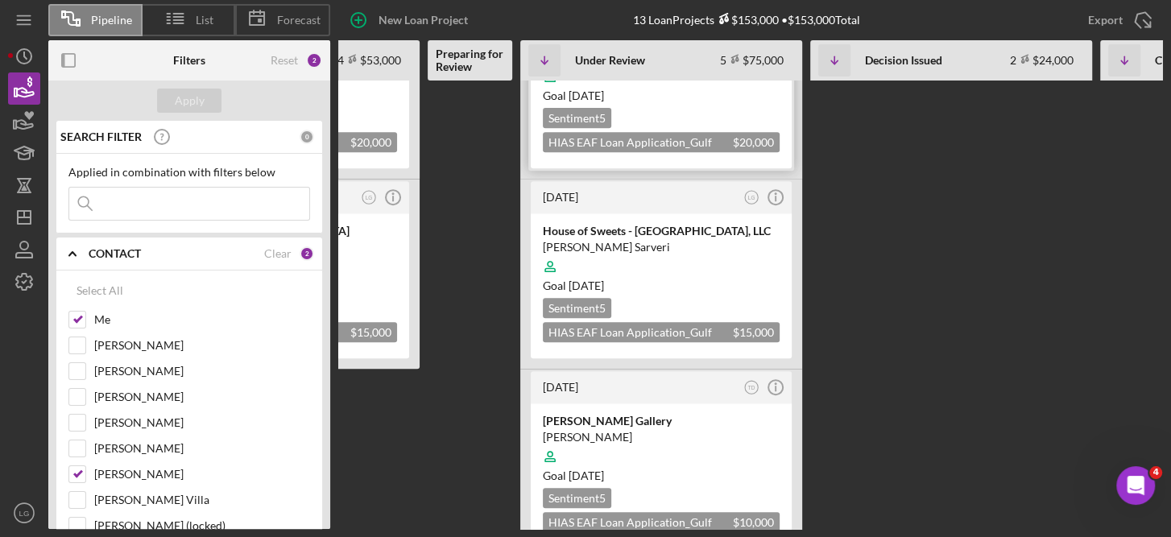
scroll to position [511, 0]
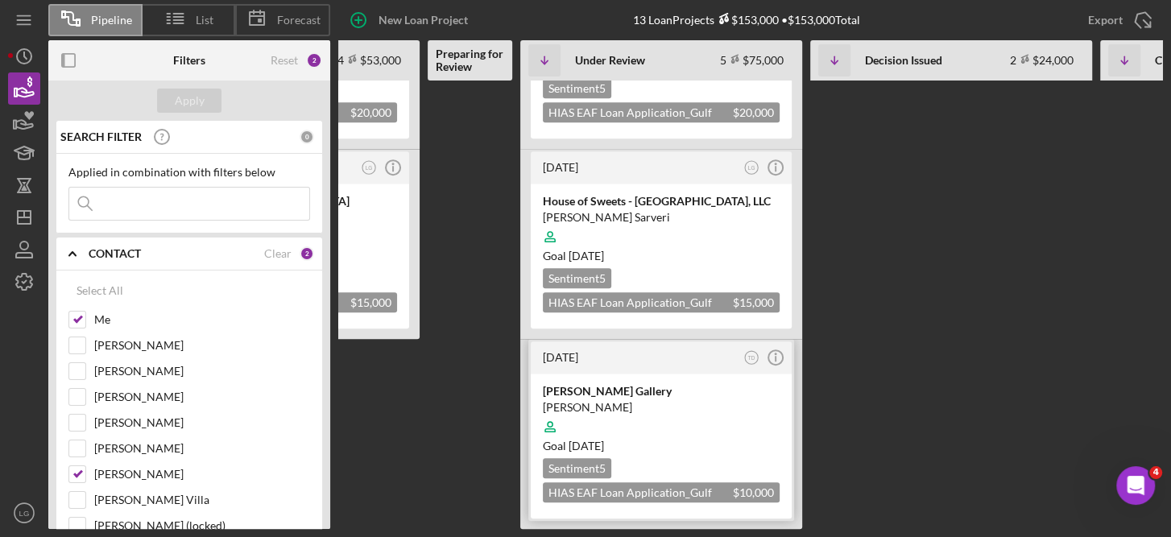
click at [694, 438] on div "Goal 2 weeks ago" at bounding box center [661, 446] width 237 height 16
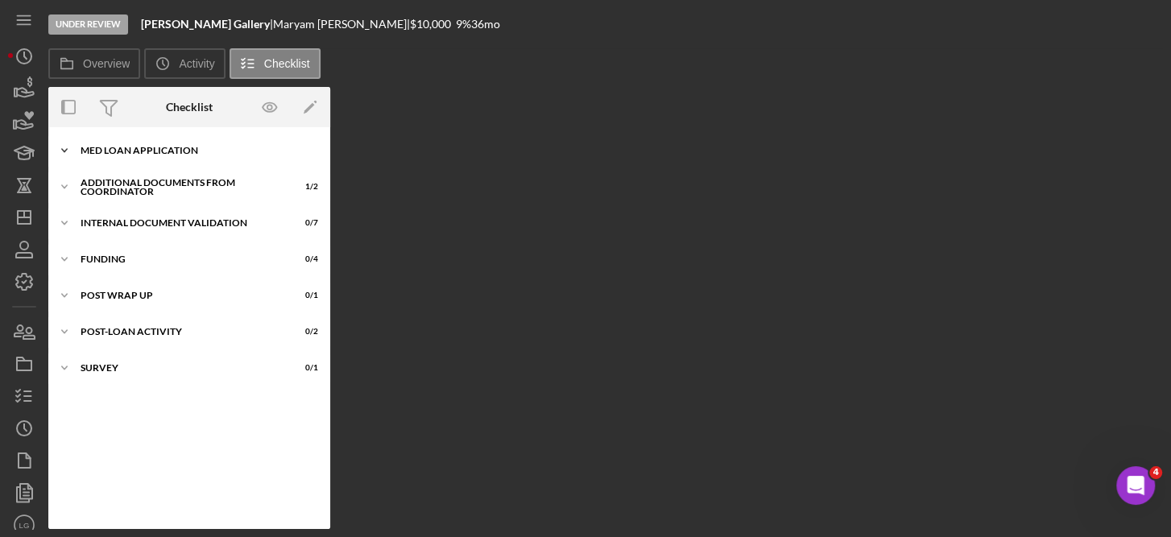
click at [170, 151] on div "MED Loan Application" at bounding box center [196, 151] width 230 height 10
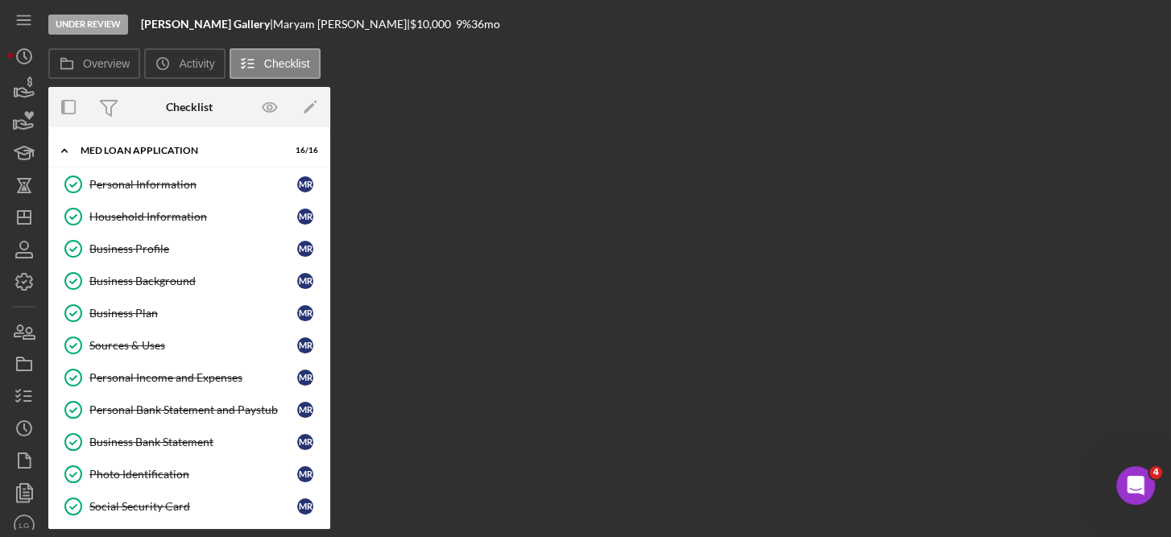
click at [323, 359] on div "Personal Information Personal Information M R Household Information Household I…" at bounding box center [189, 430] width 282 height 524
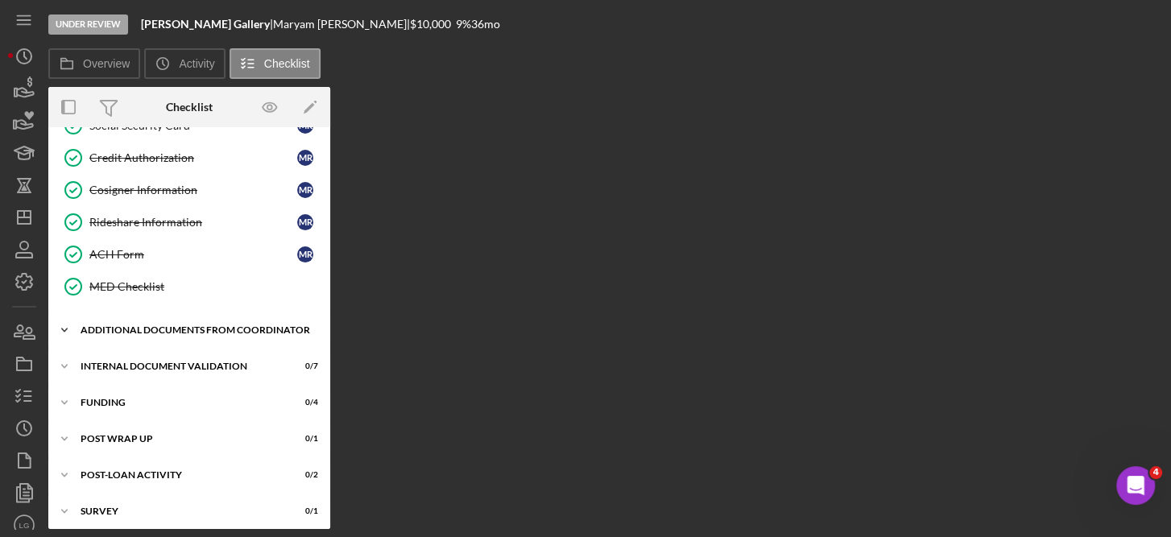
click at [148, 325] on div "Additional Documents from Coordinator" at bounding box center [196, 330] width 230 height 10
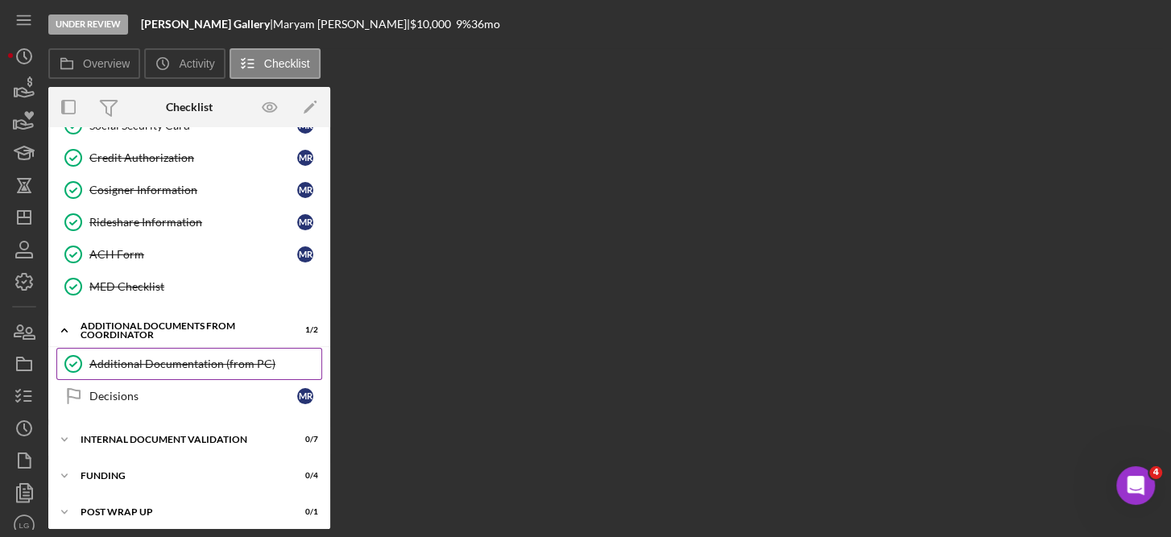
click at [191, 358] on div "Additional Documentation (from PC)" at bounding box center [205, 364] width 232 height 13
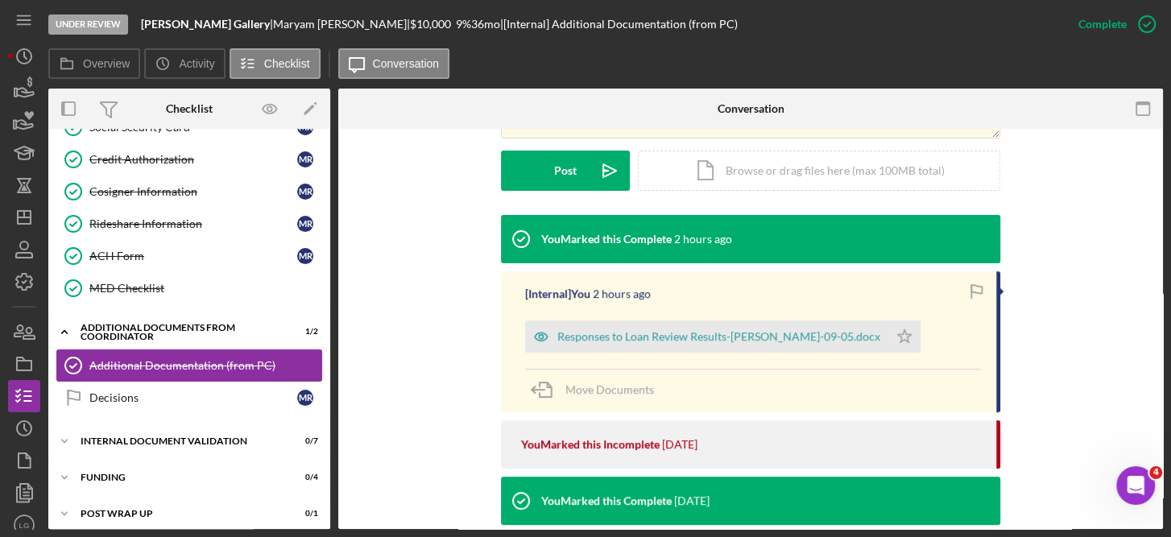
scroll to position [499, 0]
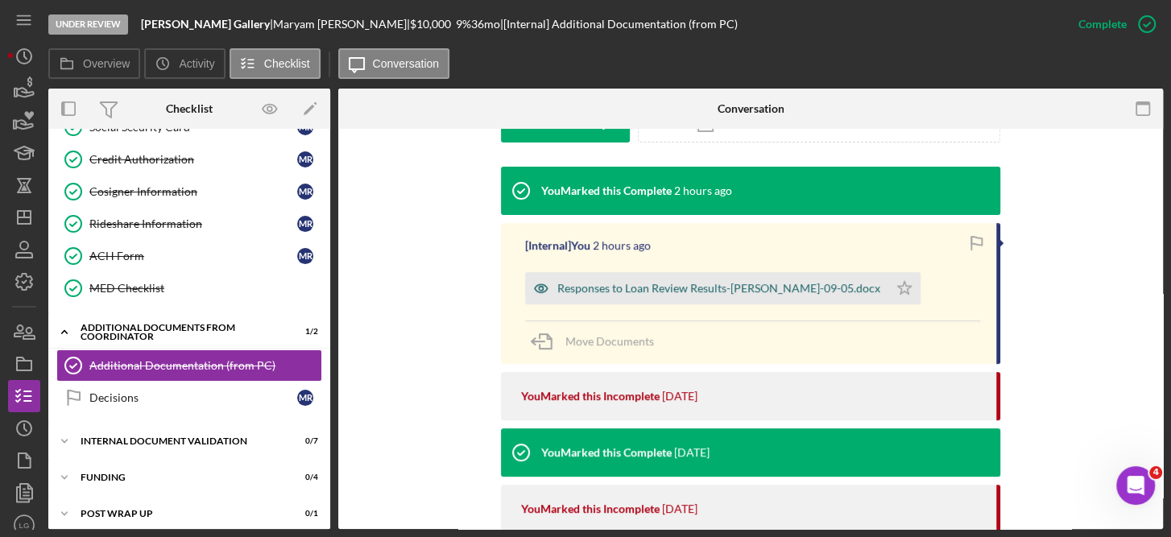
click at [676, 290] on div "Responses to Loan Review Results-[PERSON_NAME]-09-05.docx" at bounding box center [718, 288] width 323 height 13
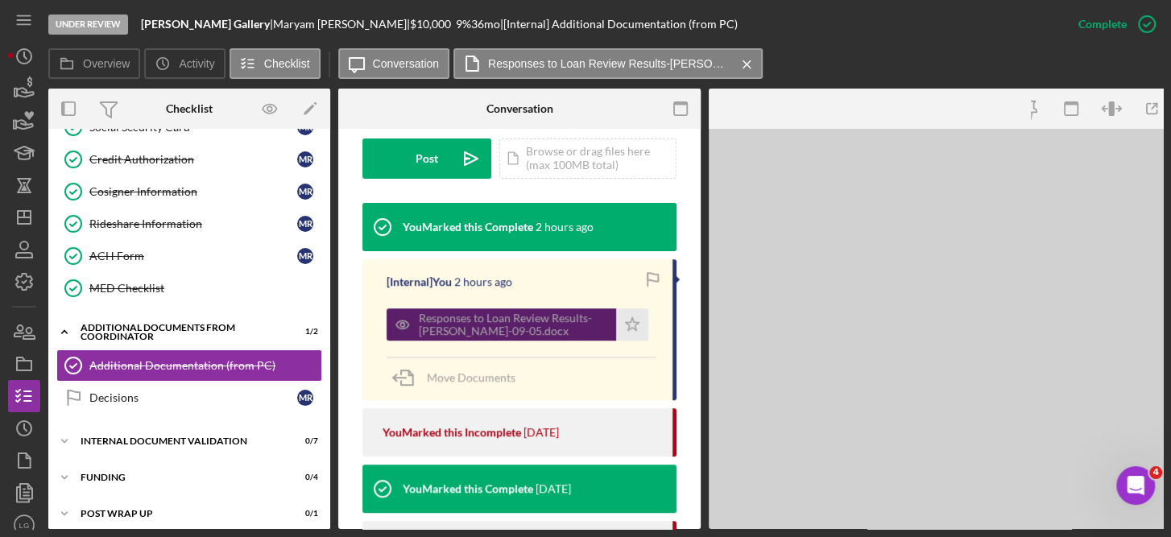
scroll to position [518, 0]
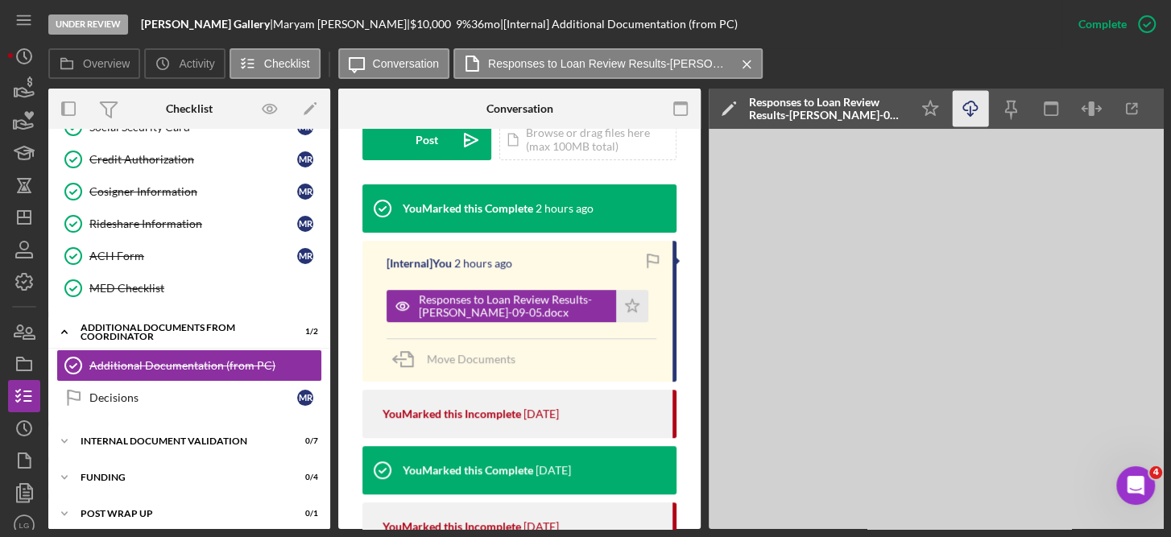
click at [957, 110] on icon "Icon/Download" at bounding box center [971, 109] width 36 height 36
click at [1116, 68] on div "Overview Icon/History Activity Checklist Icon/Message Conversation Responses to…" at bounding box center [605, 64] width 1115 height 32
click at [967, 29] on div "Under Review Jasmin Bridal Gallery | Maryam Rahmani | $10,000 $10,000 9 % 36 mo…" at bounding box center [555, 24] width 1014 height 48
click at [116, 327] on div "Additional Documents from Coordinator" at bounding box center [196, 332] width 230 height 10
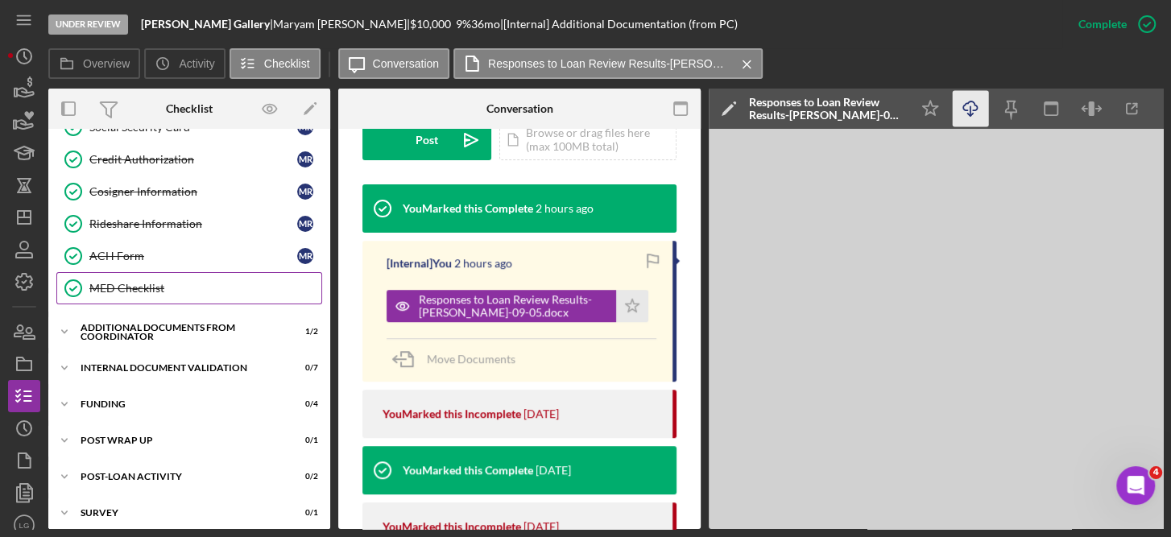
click at [124, 282] on div "MED Checklist" at bounding box center [205, 288] width 232 height 13
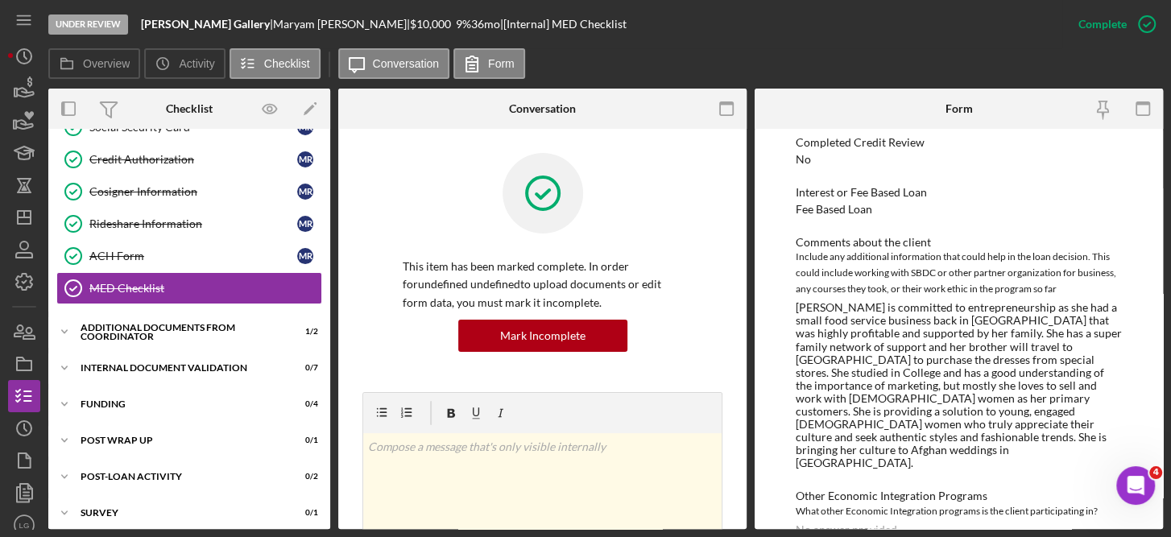
scroll to position [31, 0]
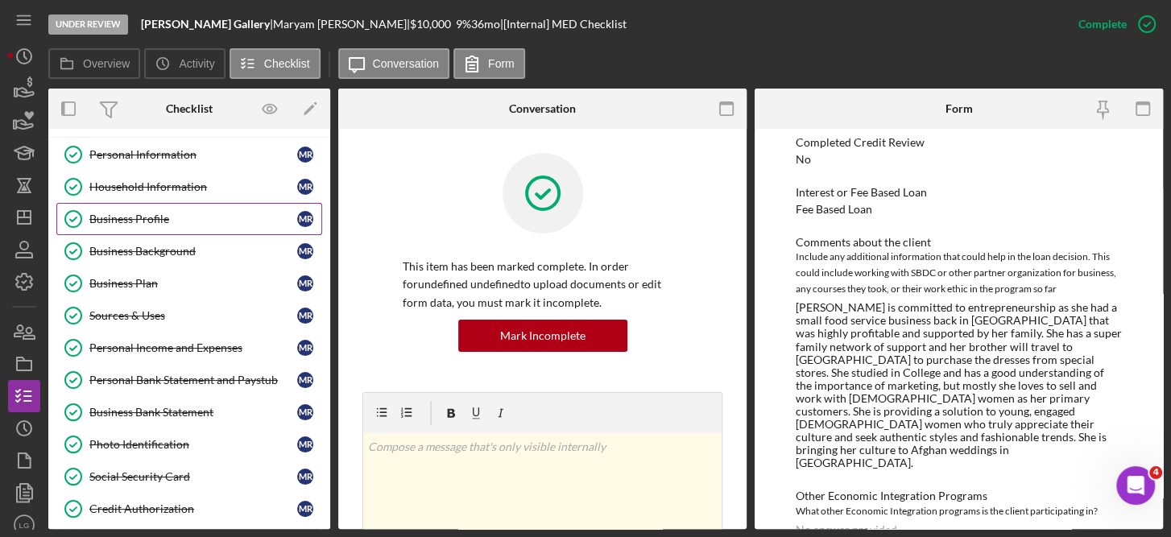
click at [158, 213] on div "Business Profile" at bounding box center [193, 219] width 208 height 13
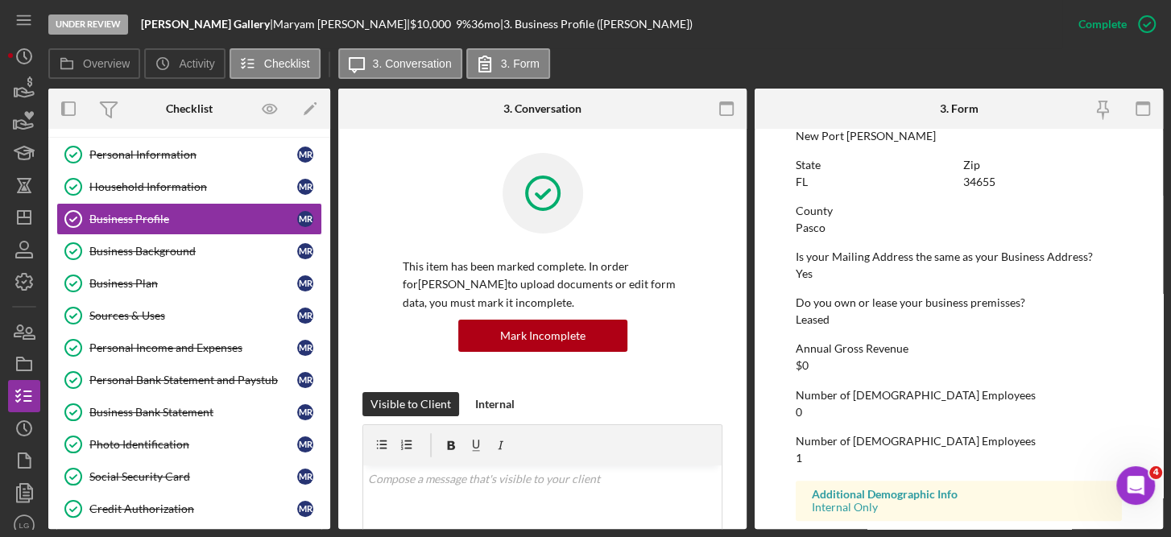
scroll to position [814, 0]
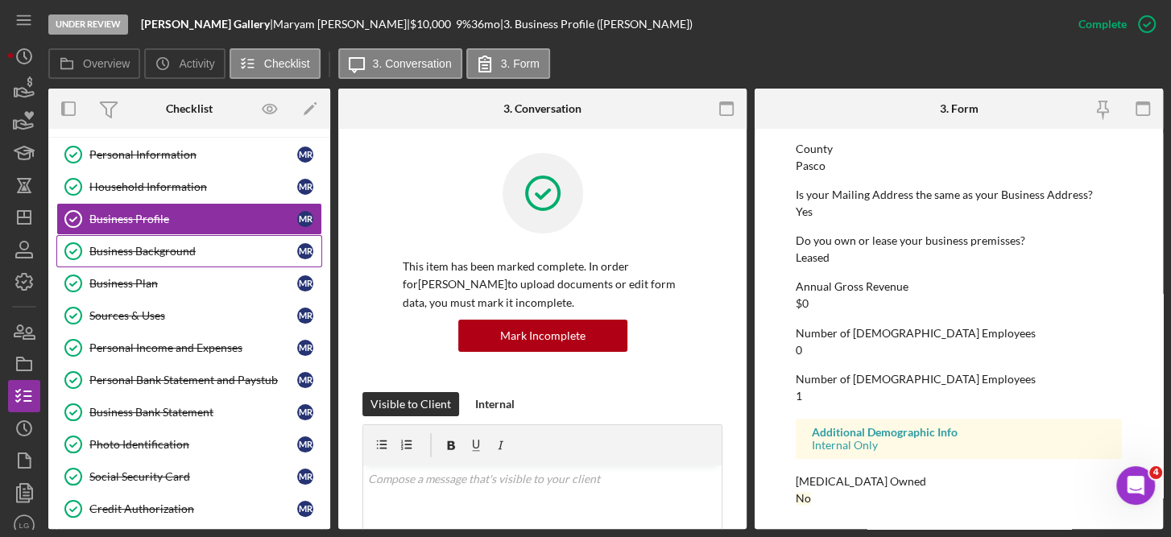
click at [155, 246] on div "Business Background" at bounding box center [193, 251] width 208 height 13
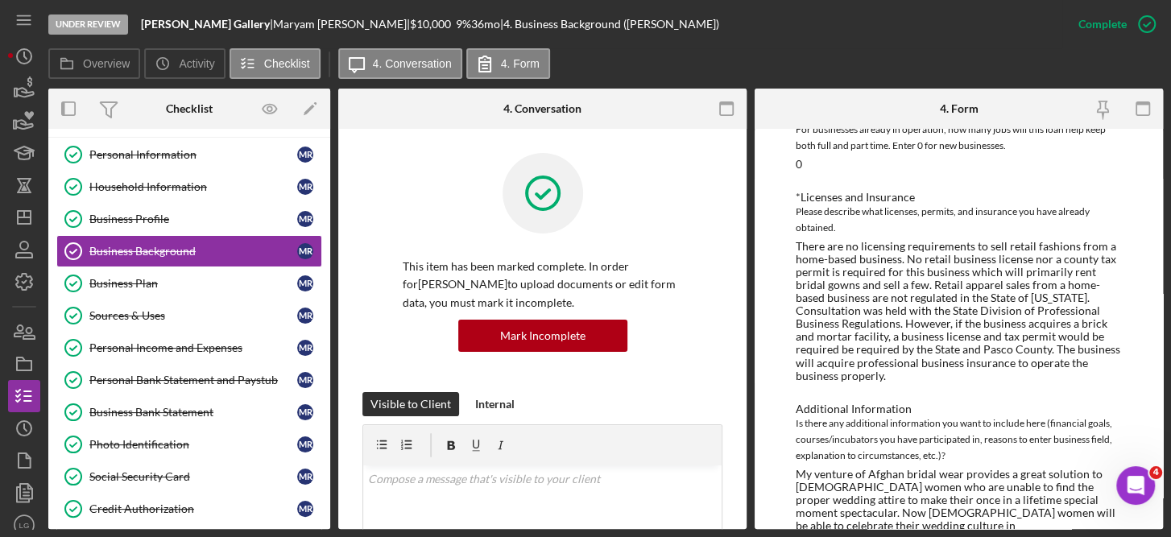
scroll to position [982, 0]
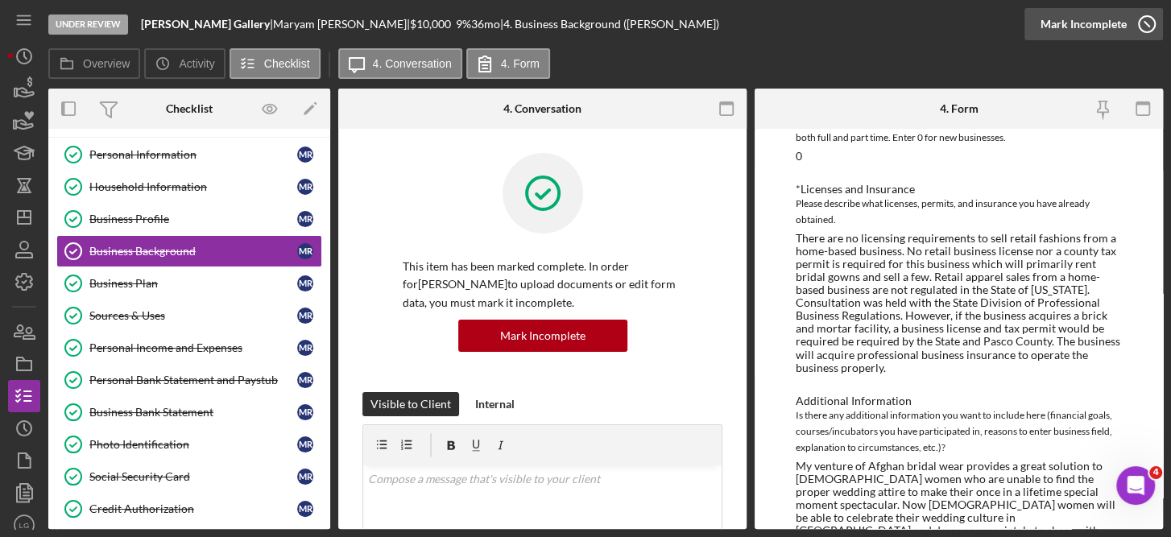
click at [1151, 21] on icon "button" at bounding box center [1147, 24] width 40 height 40
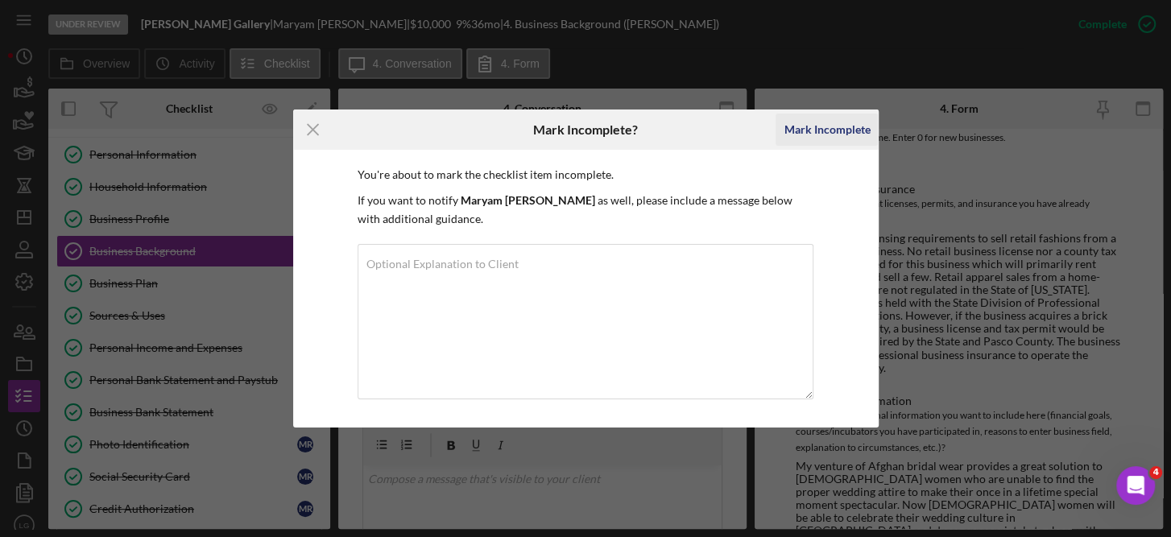
click at [838, 120] on div "Mark Incomplete" at bounding box center [827, 130] width 86 height 32
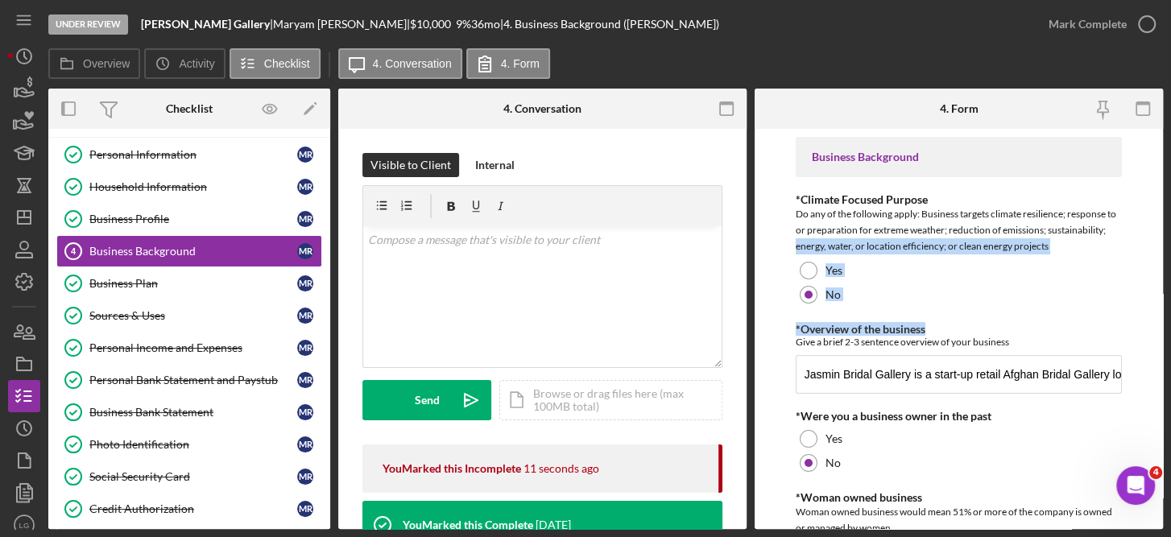
drag, startPoint x: 1165, startPoint y: 229, endPoint x: 1170, endPoint y: 319, distance: 90.3
click at [1170, 319] on div "Under Review Jasmin Bridal Gallery | Maryam Rahmani | $10,000 $10,000 9 % 36 mo…" at bounding box center [585, 268] width 1171 height 537
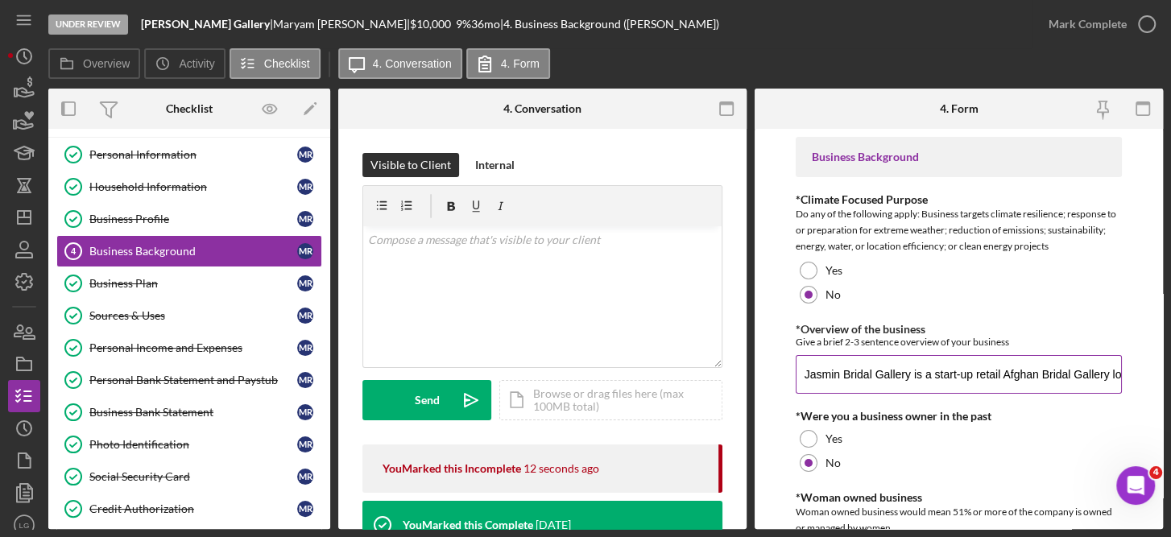
drag, startPoint x: 1170, startPoint y: 319, endPoint x: 1113, endPoint y: 338, distance: 59.6
click at [1113, 338] on div "Give a brief 2-3 sentence overview of your business" at bounding box center [959, 342] width 327 height 12
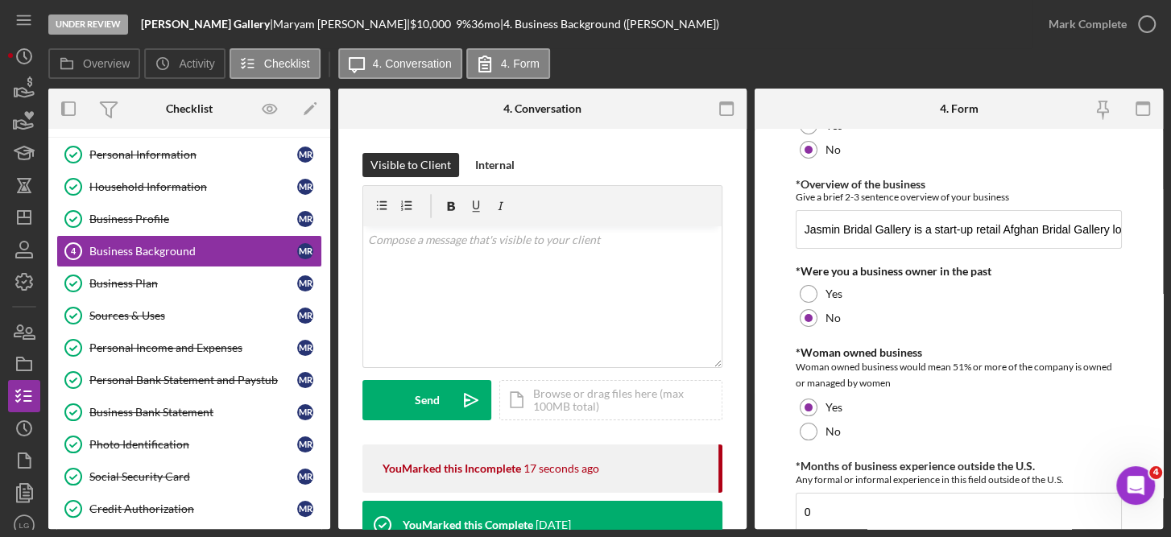
scroll to position [142, 0]
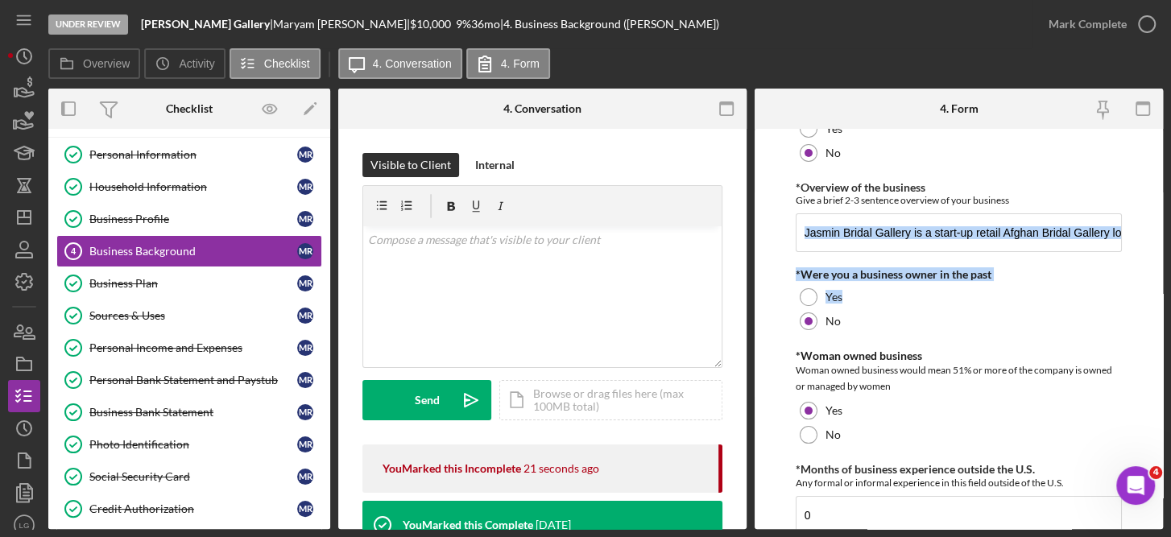
drag, startPoint x: 1165, startPoint y: 245, endPoint x: 1173, endPoint y: 300, distance: 55.4
click at [1170, 300] on html "Under Review Jasmin Bridal Gallery | Maryam Rahmani | $10,000 $10,000 9 % 36 mo…" at bounding box center [585, 268] width 1171 height 537
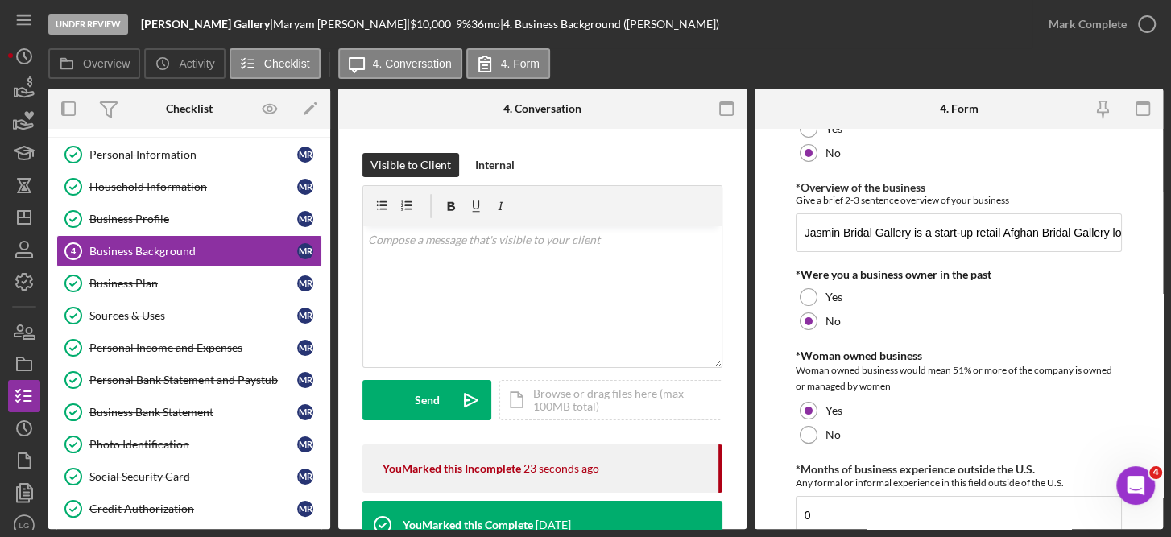
drag, startPoint x: 1173, startPoint y: 300, endPoint x: 1158, endPoint y: 372, distance: 73.9
click at [1158, 372] on form "Business Background *Climate Focused Purpose Do any of the following apply: Bus…" at bounding box center [959, 329] width 408 height 400
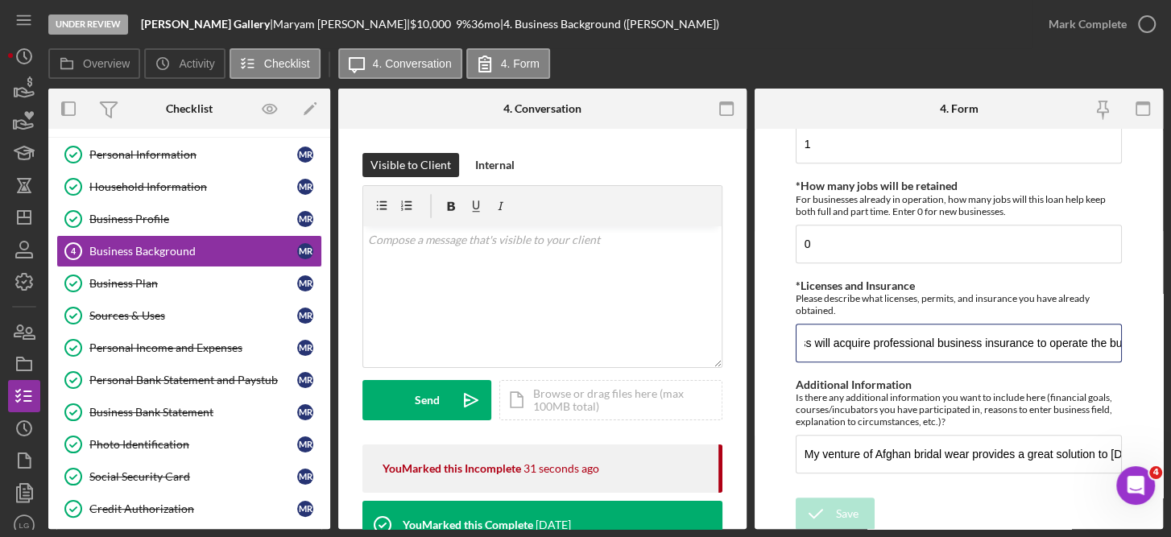
scroll to position [0, 2902]
drag, startPoint x: 819, startPoint y: 336, endPoint x: 1173, endPoint y: 340, distance: 353.6
click at [1170, 340] on html "Under Review Jasmin Bridal Gallery | Maryam Rahmani | $10,000 $10,000 9 % 36 mo…" at bounding box center [585, 268] width 1171 height 537
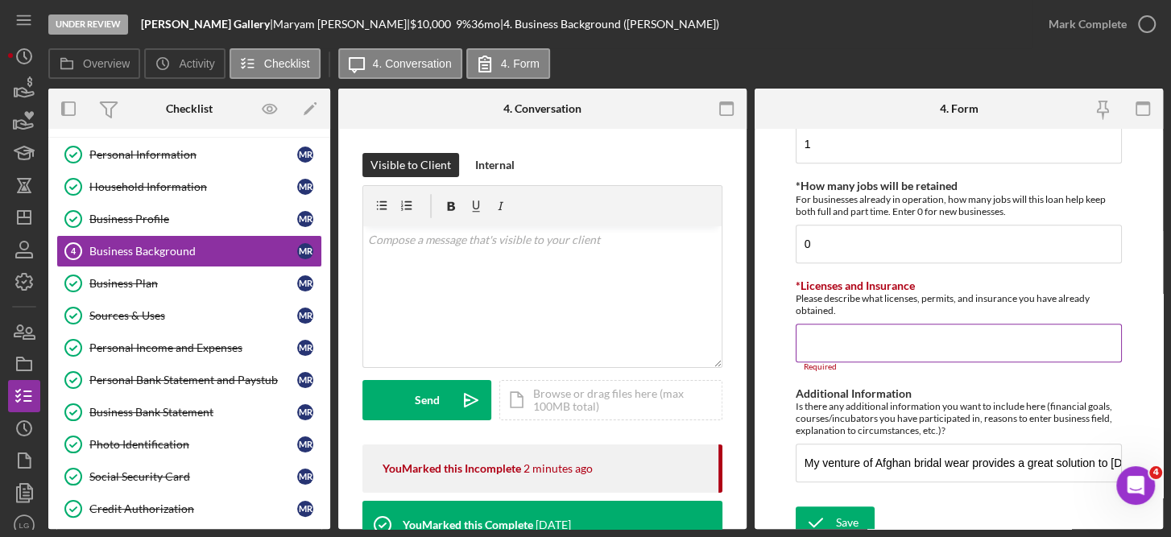
click at [810, 329] on input "*Licenses and Insurance" at bounding box center [959, 343] width 327 height 39
paste input "There are no licensing requirements to sell retail fashions from a home-based b…"
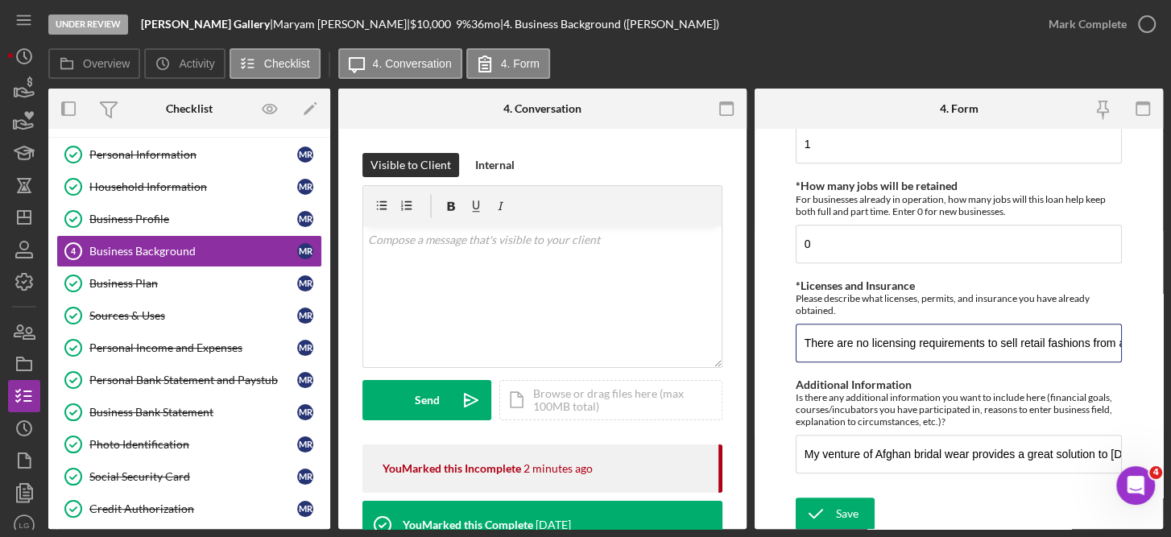
scroll to position [0, 2816]
type input "There are no licensing requirements to sell retail fashions from a home-based b…"
click at [843, 511] on div "Save" at bounding box center [847, 514] width 23 height 32
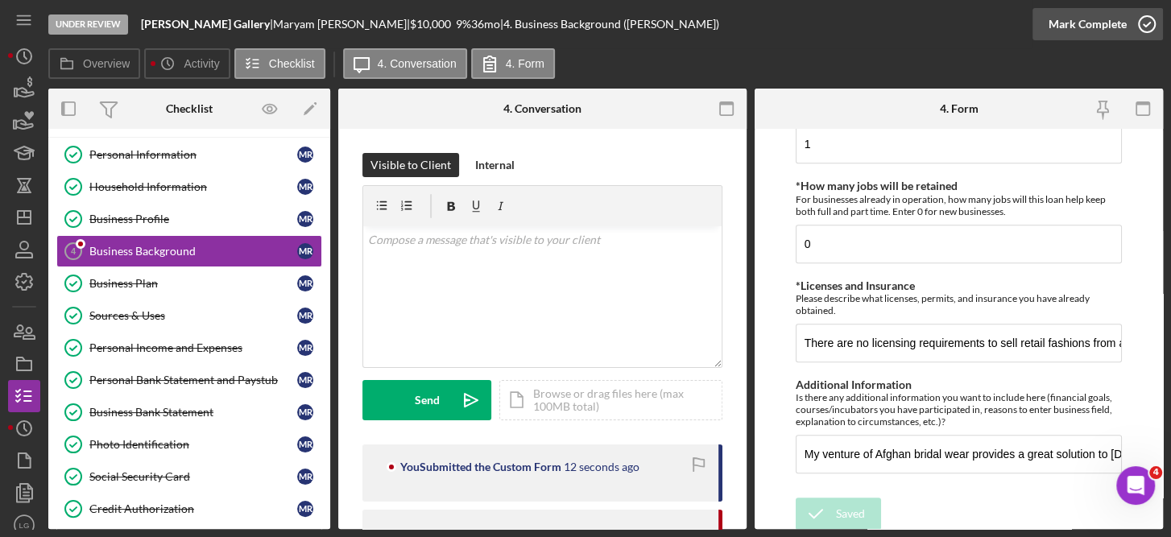
click at [1146, 23] on icon "button" at bounding box center [1147, 24] width 40 height 40
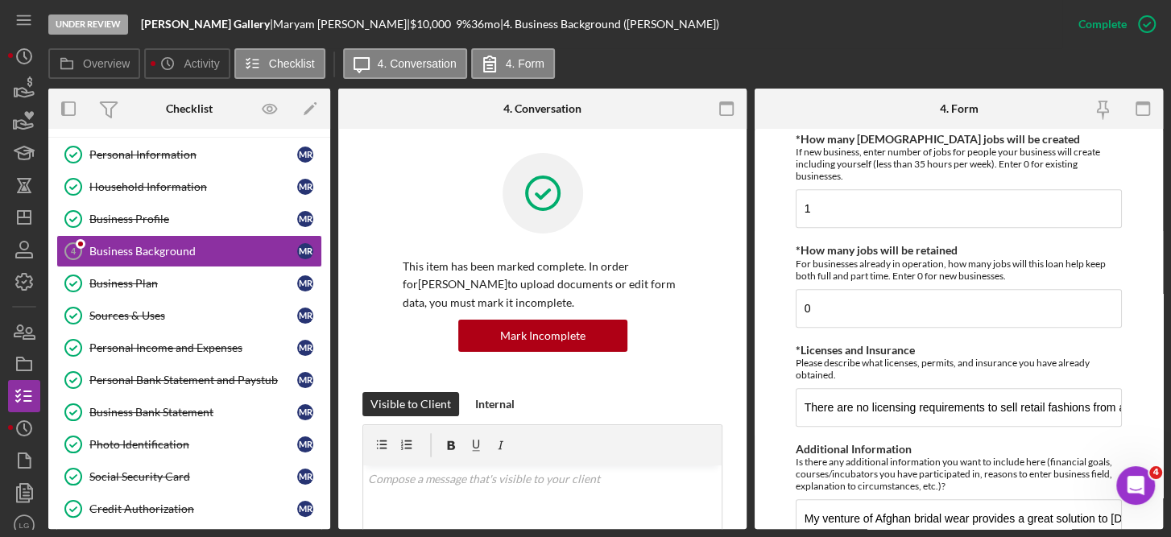
scroll to position [986, 0]
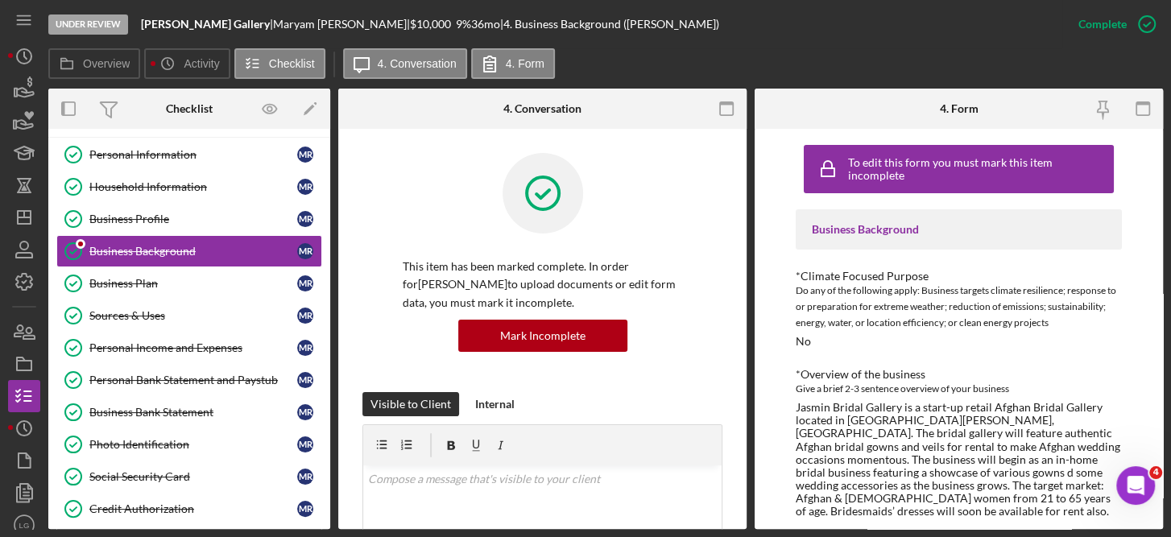
click at [626, 65] on div "Overview Icon/History Activity Checklist Icon/Message 4. Conversation 4. Form" at bounding box center [605, 64] width 1115 height 32
click at [109, 282] on div "Business Plan" at bounding box center [193, 283] width 208 height 13
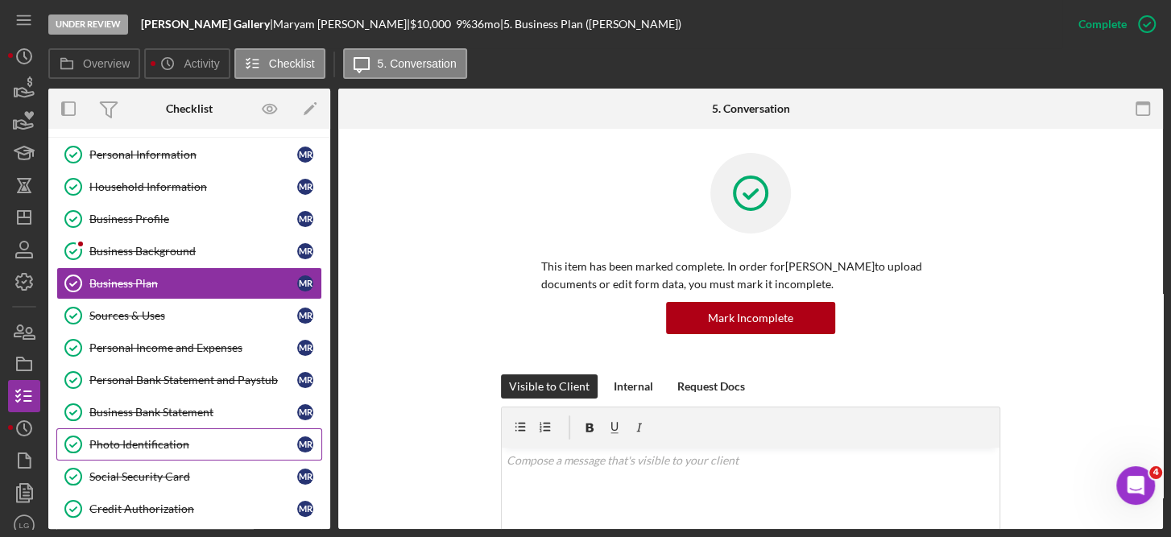
click at [148, 438] on div "Photo Identification" at bounding box center [193, 444] width 208 height 13
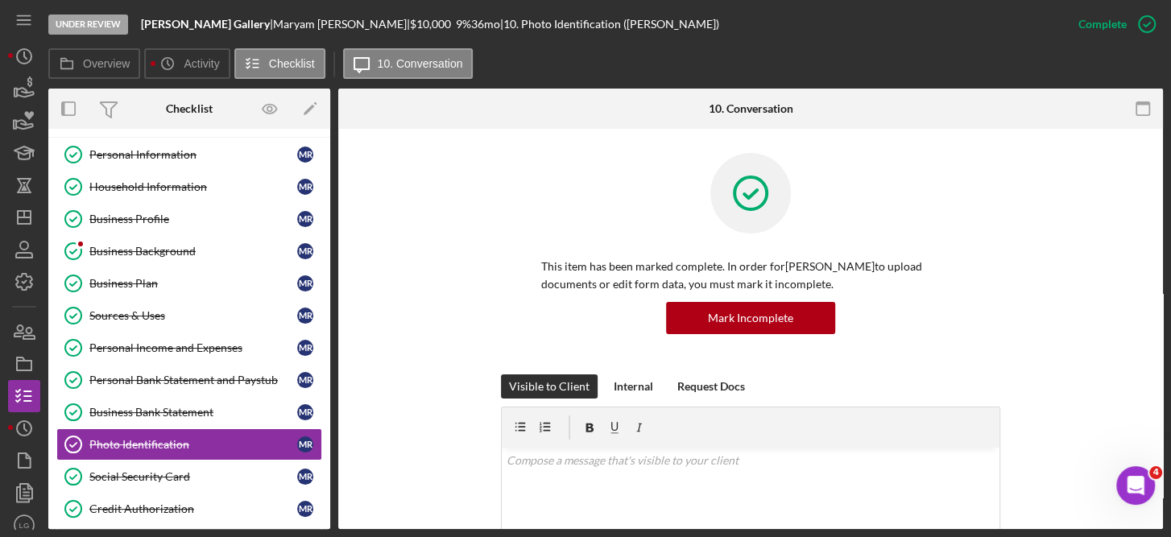
click at [325, 381] on div "Personal Information Personal Information M R Household Information Household I…" at bounding box center [189, 401] width 282 height 524
click at [325, 370] on div "Personal Information Personal Information M R Household Information Household I…" at bounding box center [189, 401] width 282 height 524
click at [322, 474] on div "Personal Information Personal Information M R Household Information Household I…" at bounding box center [189, 401] width 282 height 524
click at [19, 74] on icon "button" at bounding box center [24, 88] width 40 height 40
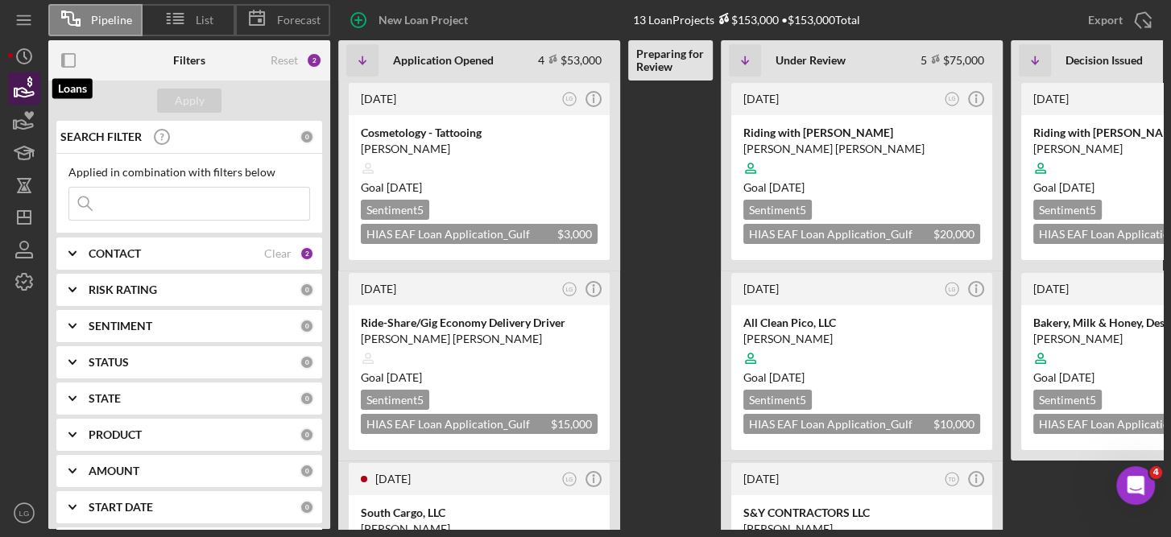
click at [28, 85] on icon "button" at bounding box center [29, 82] width 5 height 10
click at [16, 91] on polygon "button" at bounding box center [15, 93] width 2 height 8
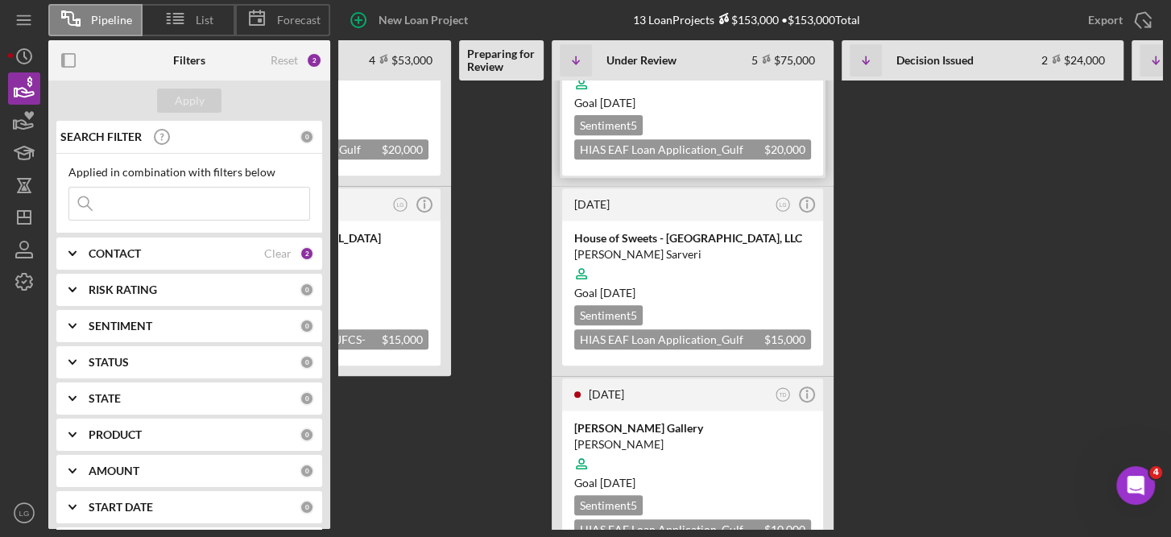
scroll to position [466, 0]
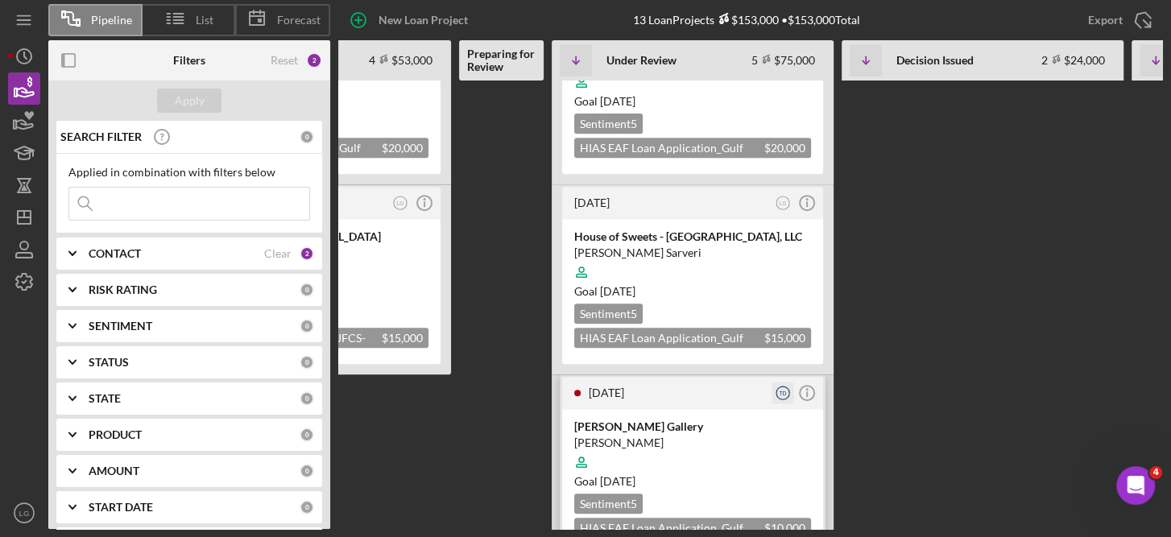
click at [776, 383] on icon "TD" at bounding box center [783, 394] width 22 height 22
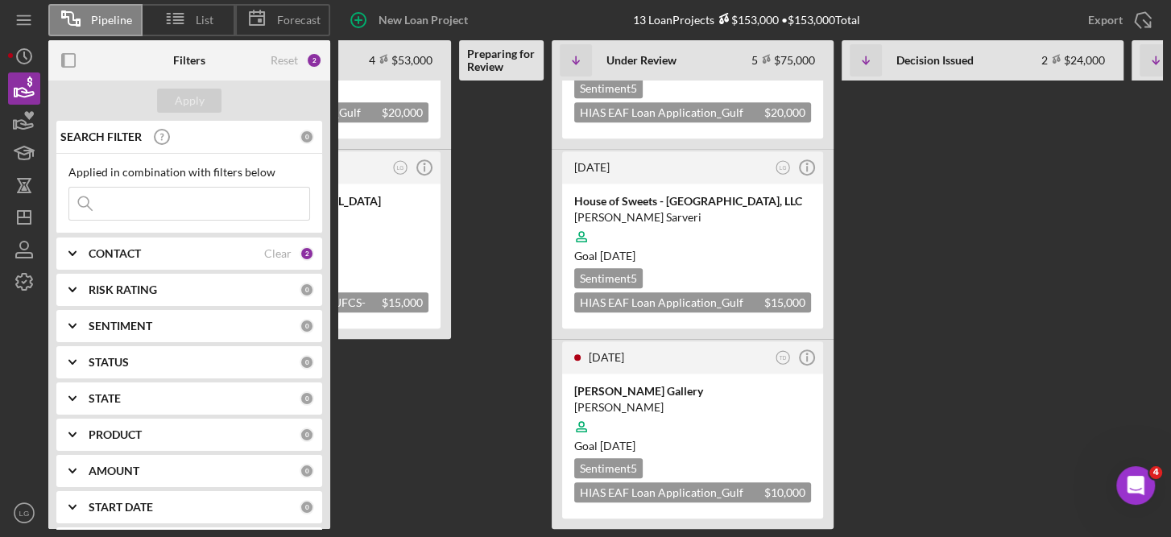
scroll to position [511, 0]
